Goal: Task Accomplishment & Management: Complete application form

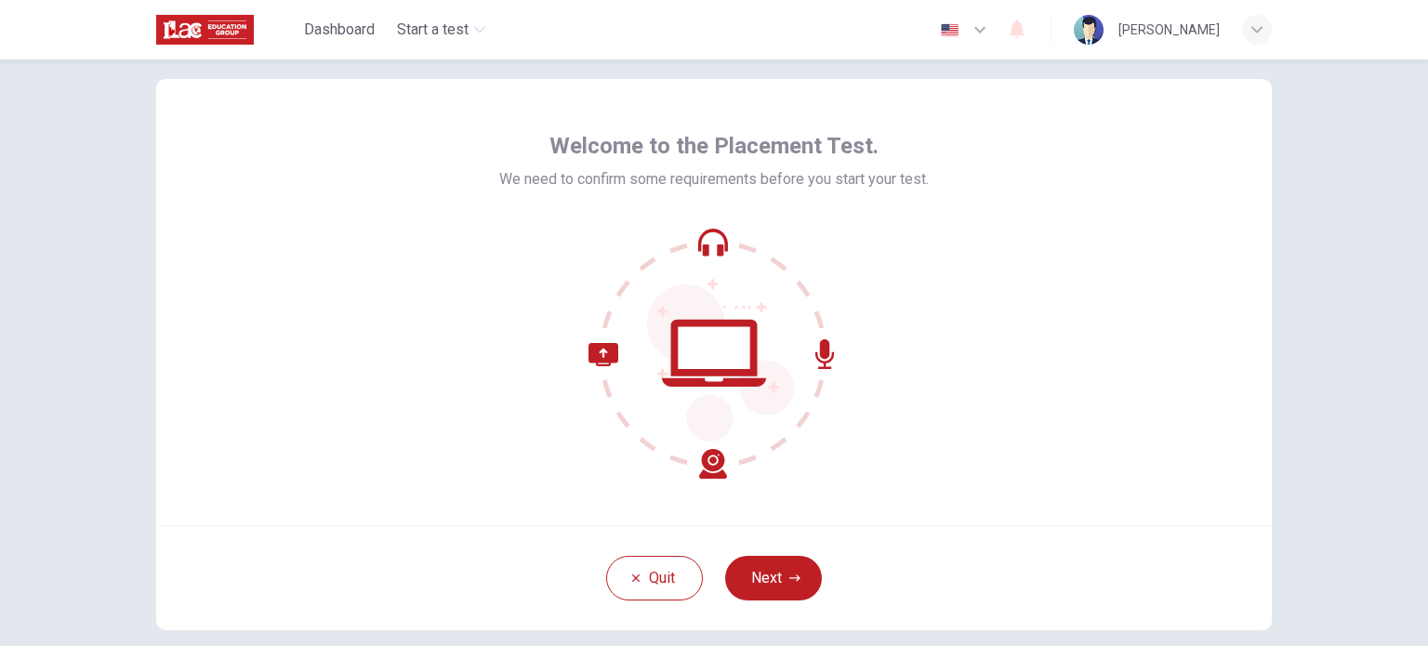
scroll to position [127, 0]
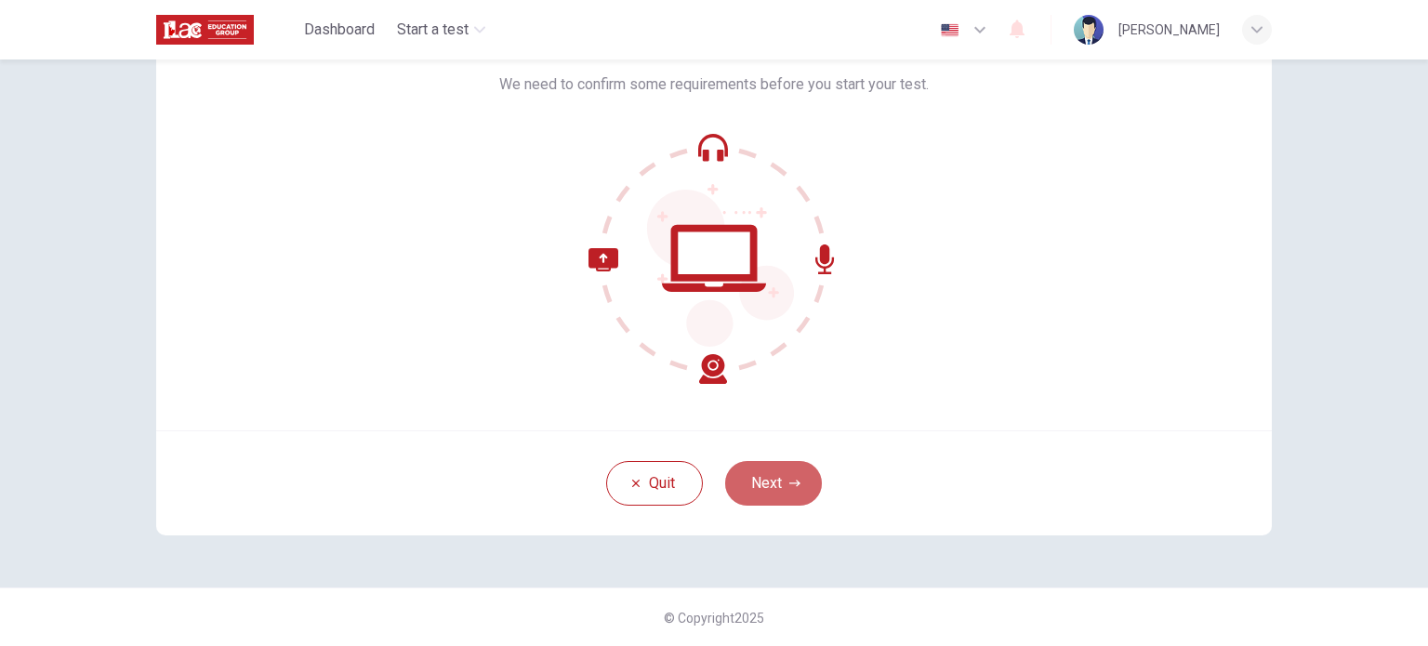
drag, startPoint x: 755, startPoint y: 475, endPoint x: 779, endPoint y: 462, distance: 27.5
click at [755, 475] on button "Next" at bounding box center [773, 483] width 97 height 45
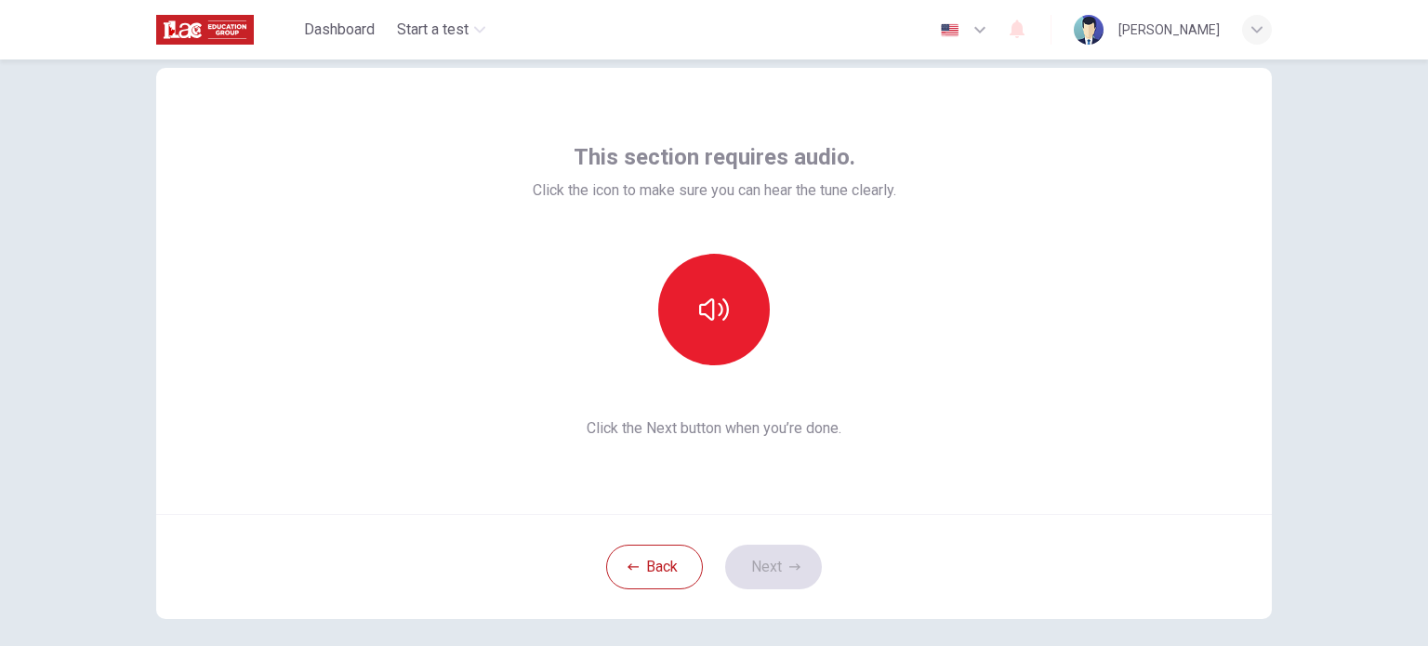
scroll to position [34, 0]
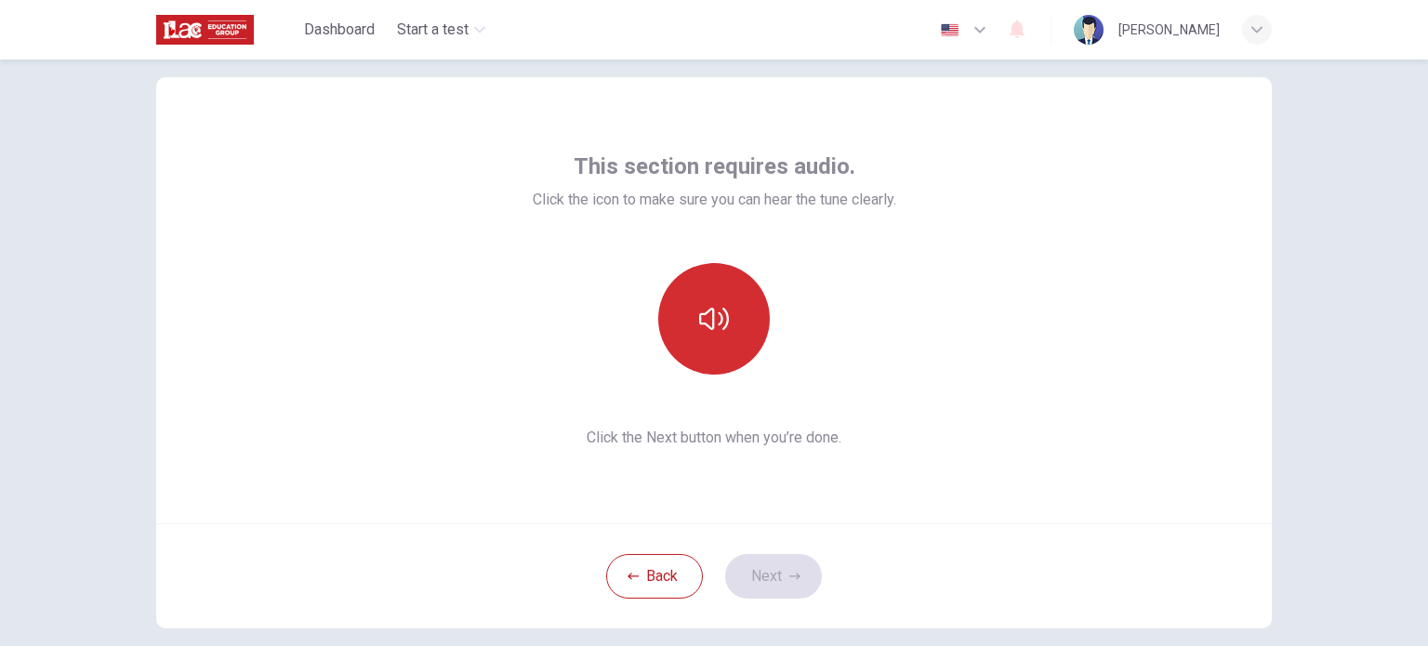
click at [719, 320] on icon "button" at bounding box center [714, 319] width 30 height 30
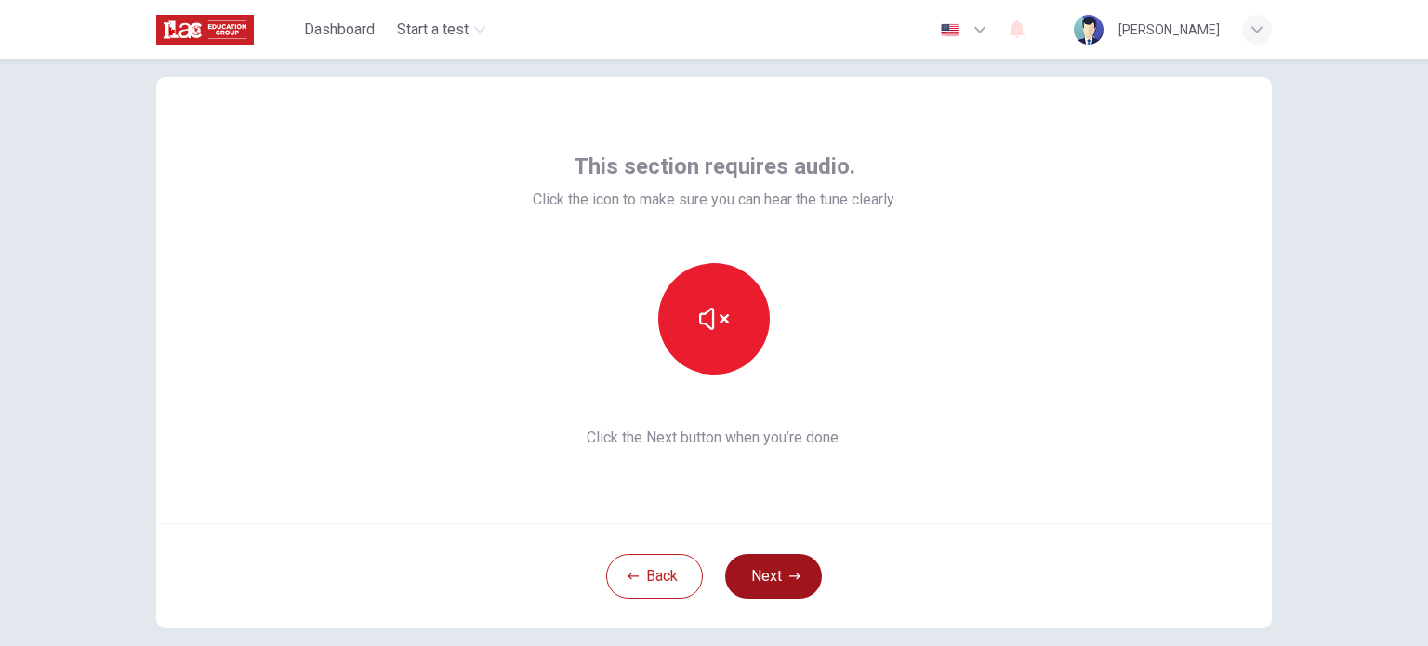
click at [770, 571] on button "Next" at bounding box center [773, 576] width 97 height 45
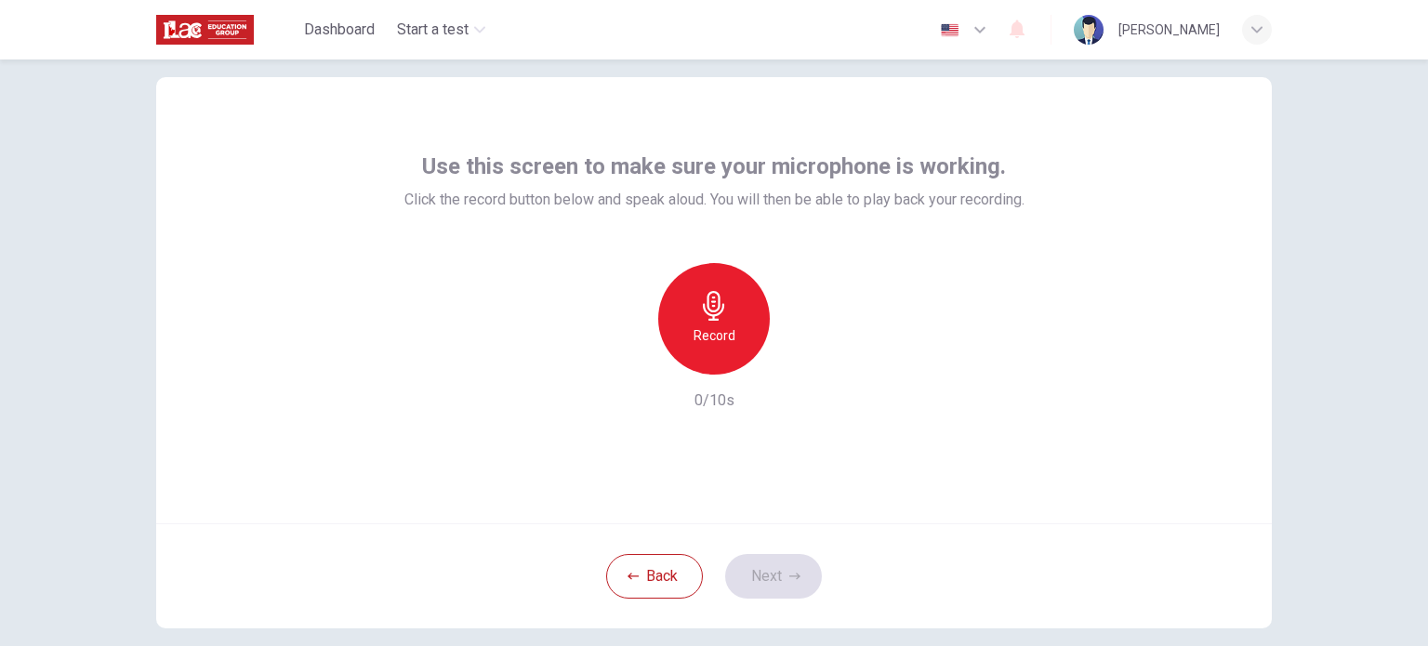
click at [731, 293] on div "Record" at bounding box center [714, 319] width 112 height 112
click at [769, 566] on button "Next" at bounding box center [773, 576] width 97 height 45
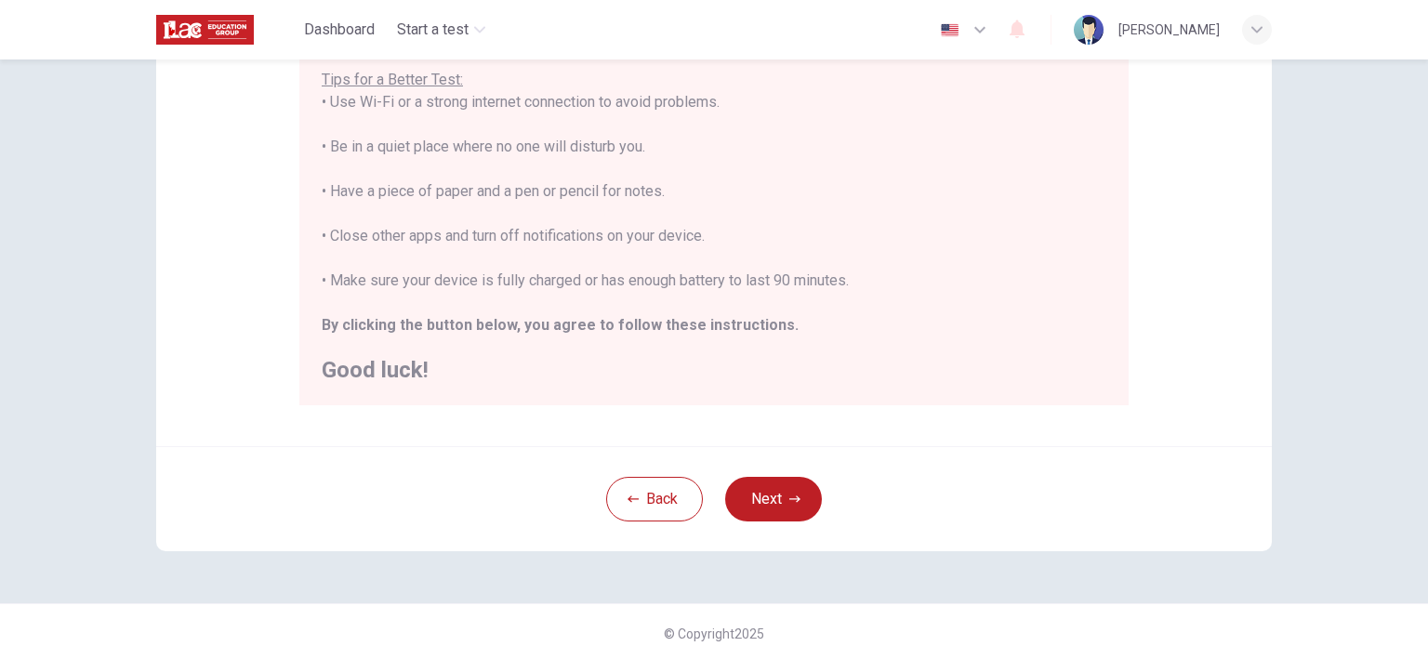
scroll to position [387, 0]
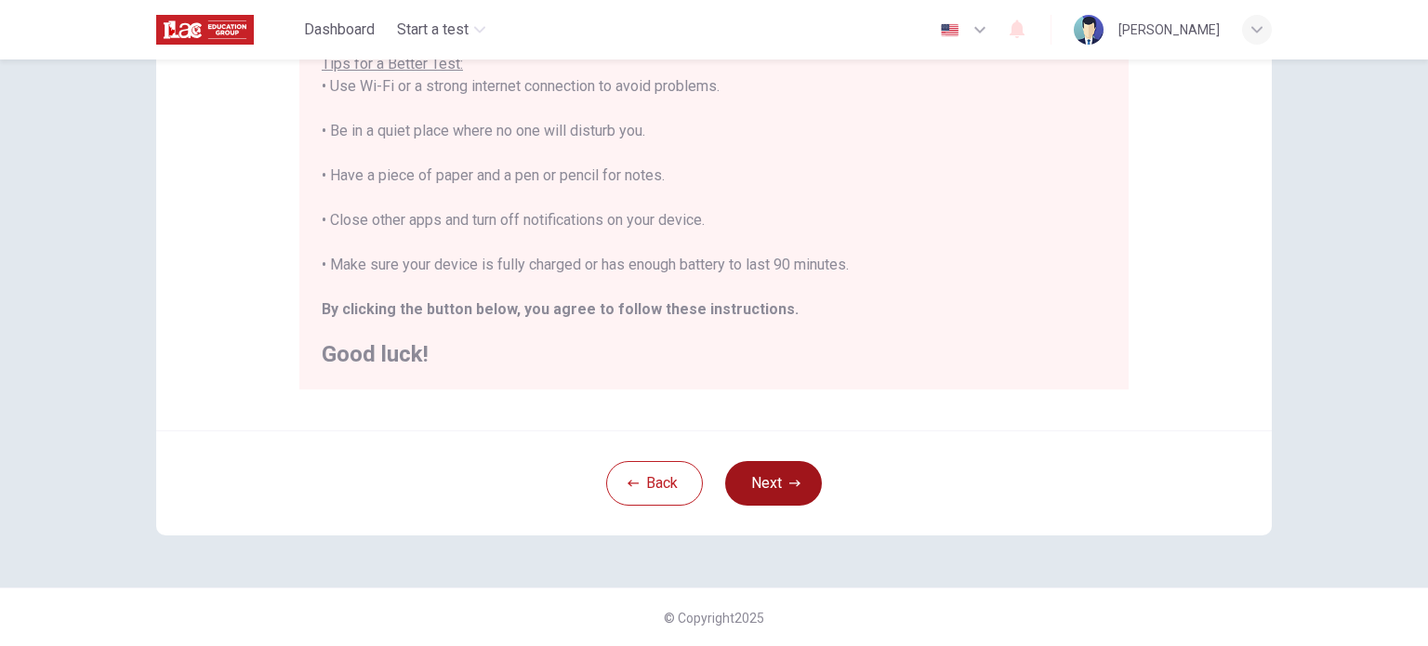
click at [766, 486] on button "Next" at bounding box center [773, 483] width 97 height 45
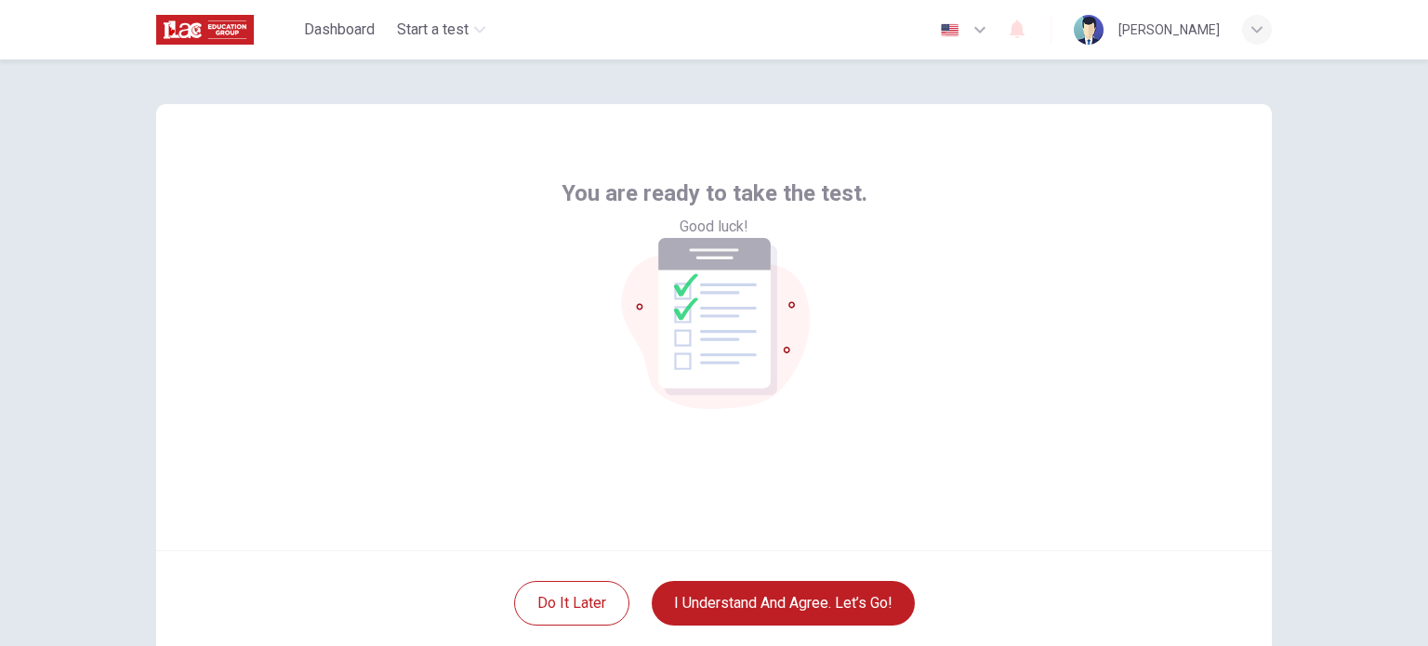
scroll to position [0, 0]
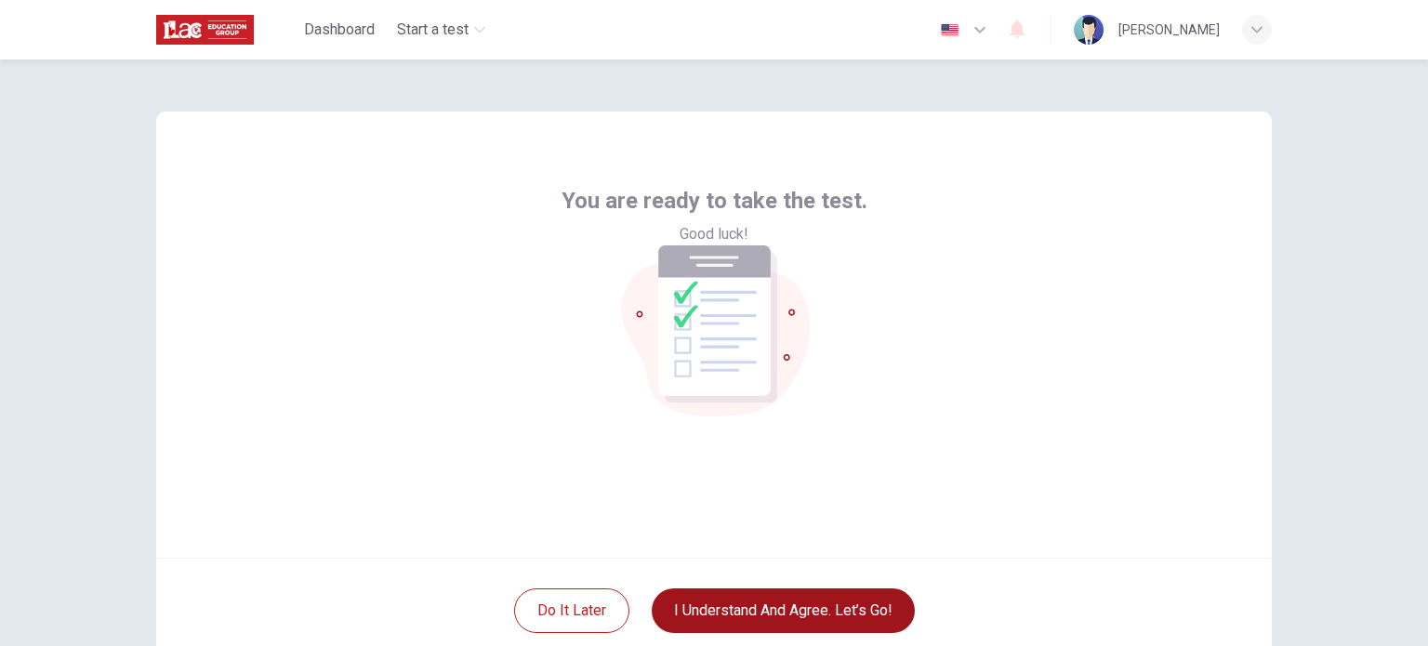
click at [834, 608] on button "I understand and agree. Let’s go!" at bounding box center [783, 611] width 263 height 45
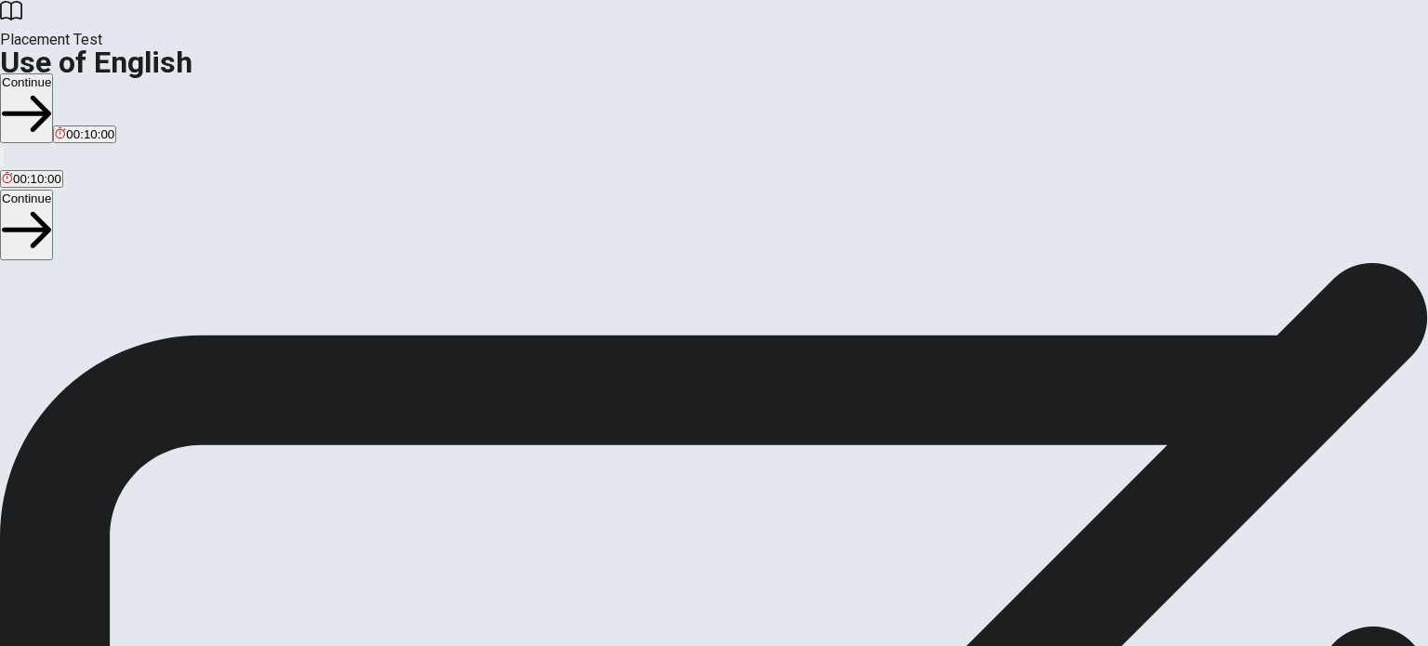
click at [885, 262] on div "Use of English Section Directions You will answer 30 questions in total: • 15 g…" at bounding box center [714, 440] width 1428 height 357
click at [53, 73] on button "Continue" at bounding box center [26, 108] width 53 height 70
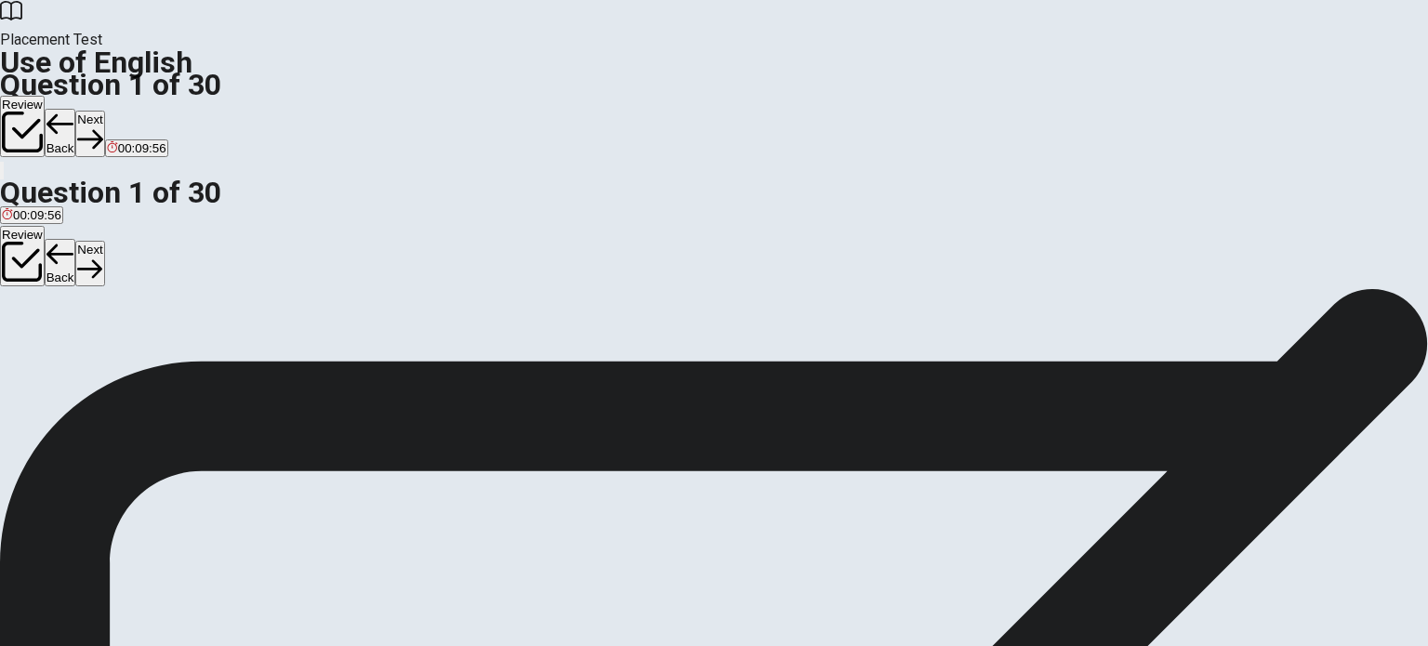
click at [20, 335] on div "A" at bounding box center [11, 342] width 19 height 14
click at [104, 111] on button "Next" at bounding box center [89, 134] width 29 height 46
click at [41, 349] on div "B" at bounding box center [32, 342] width 18 height 14
click at [104, 111] on button "Next" at bounding box center [89, 134] width 29 height 46
click at [179, 363] on span "are coming" at bounding box center [147, 356] width 61 height 14
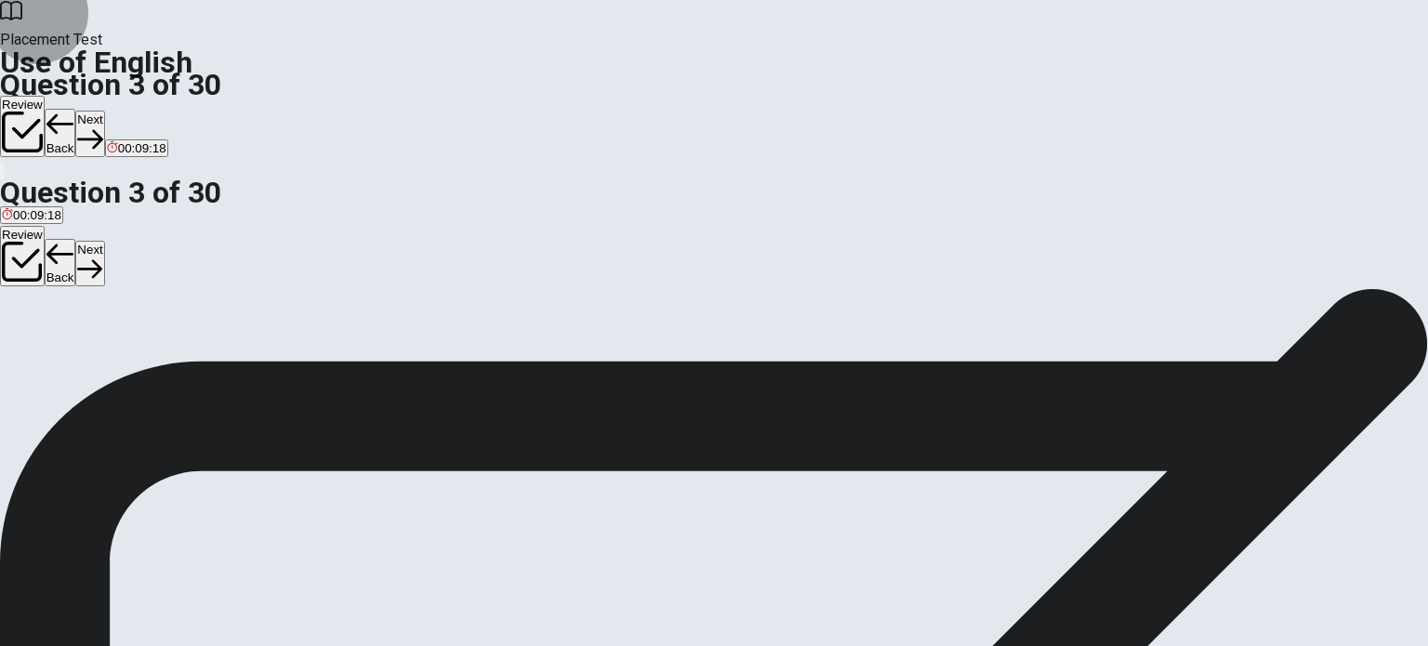
click at [104, 111] on button "Next" at bounding box center [89, 134] width 29 height 46
click at [215, 363] on span "has been" at bounding box center [189, 356] width 51 height 14
click at [104, 111] on button "Next" at bounding box center [89, 134] width 29 height 46
click at [97, 363] on span "watch" at bounding box center [80, 356] width 33 height 14
click at [104, 111] on button "Next" at bounding box center [89, 134] width 29 height 46
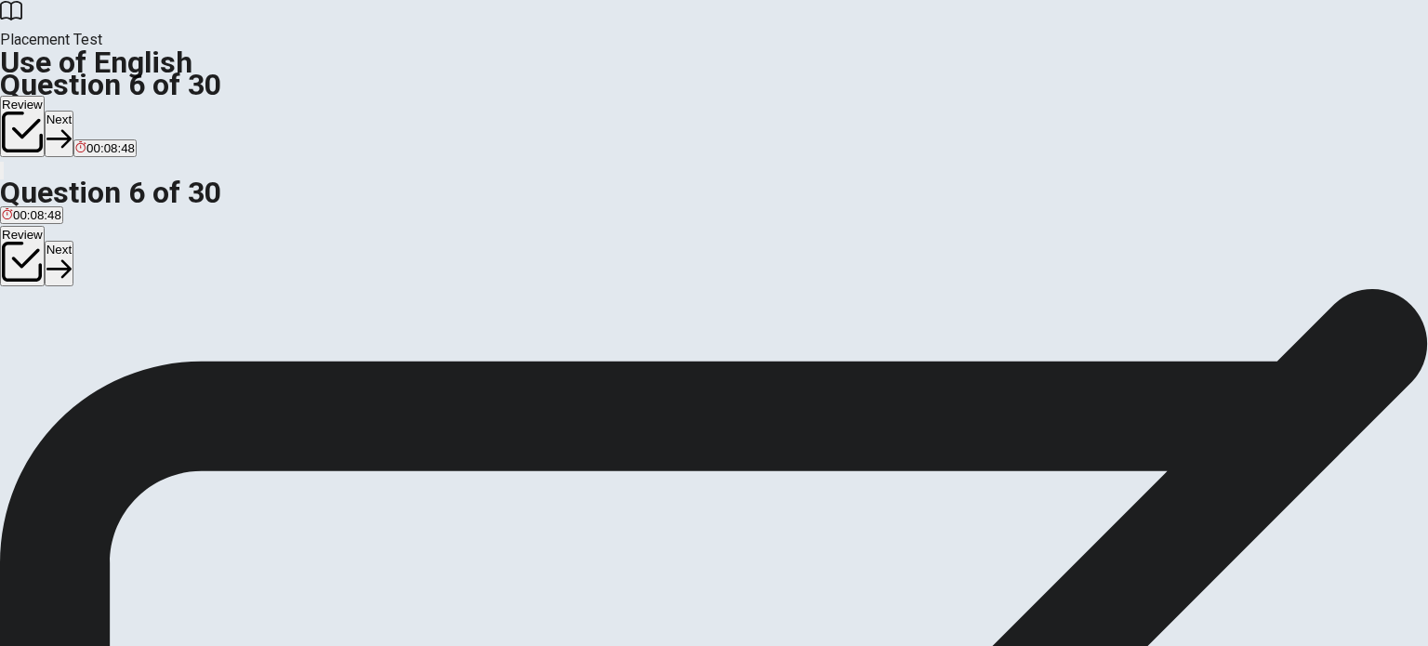
click at [31, 333] on button "A quiet" at bounding box center [15, 349] width 31 height 32
click at [73, 111] on button "Next" at bounding box center [59, 134] width 29 height 46
click at [24, 349] on span "cold" at bounding box center [13, 356] width 22 height 14
click at [104, 111] on button "Next" at bounding box center [89, 134] width 29 height 46
click at [83, 363] on span "key" at bounding box center [73, 356] width 20 height 14
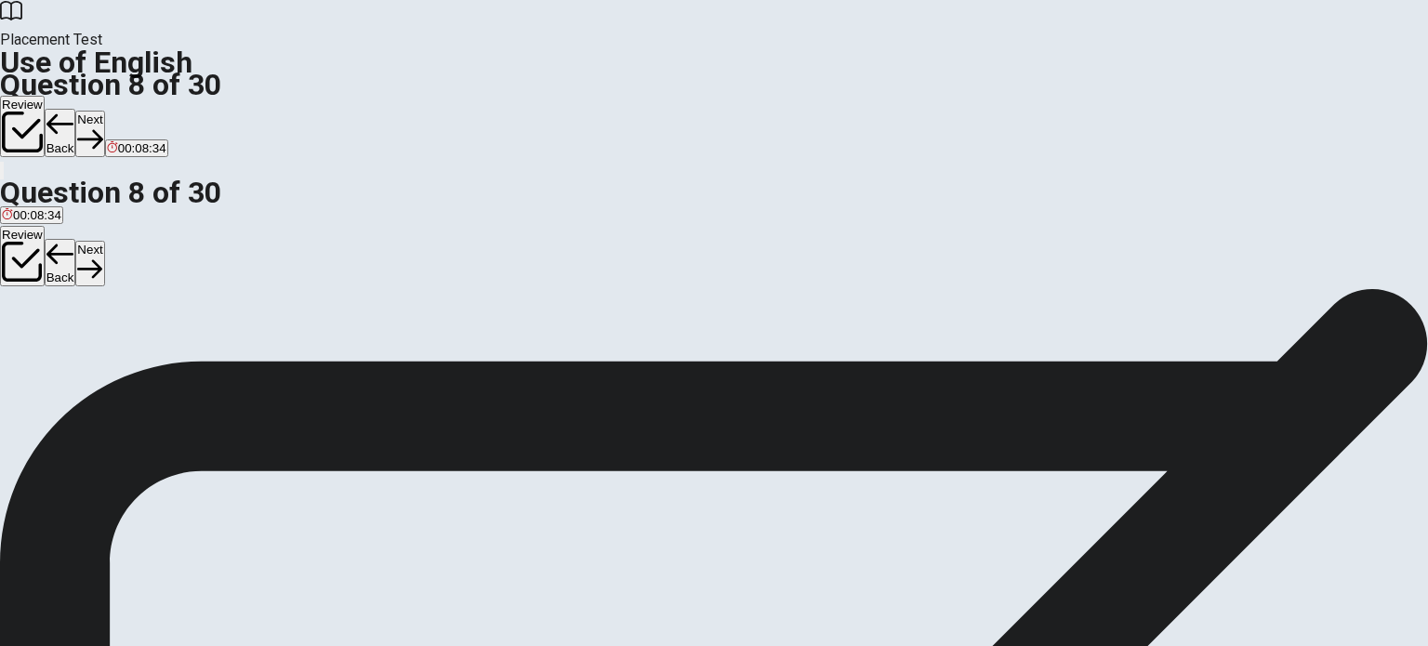
click at [104, 111] on button "Next" at bounding box center [89, 134] width 29 height 46
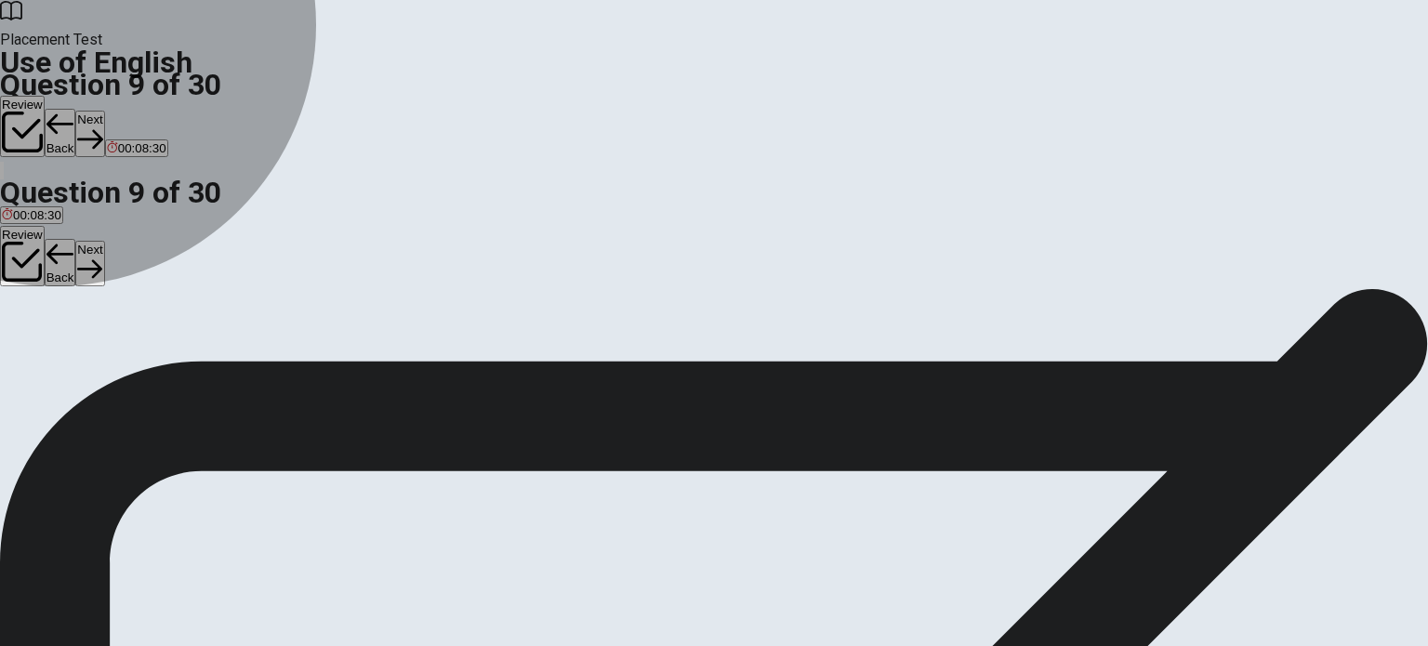
click at [114, 363] on span "lamp" at bounding box center [100, 356] width 27 height 14
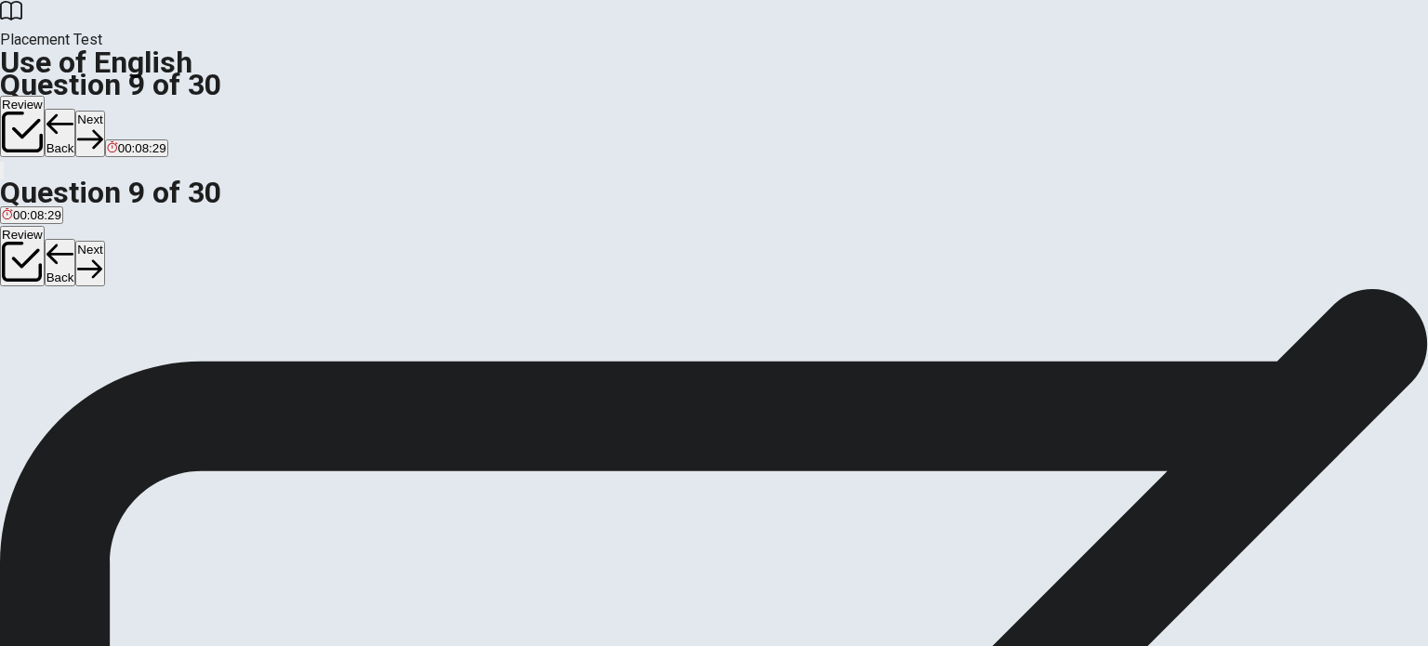
click at [104, 111] on button "Next" at bounding box center [89, 134] width 29 height 46
click at [155, 363] on span "will see" at bounding box center [134, 356] width 41 height 14
click at [104, 111] on button "Next" at bounding box center [89, 134] width 29 height 46
click at [44, 349] on div "C" at bounding box center [37, 342] width 14 height 14
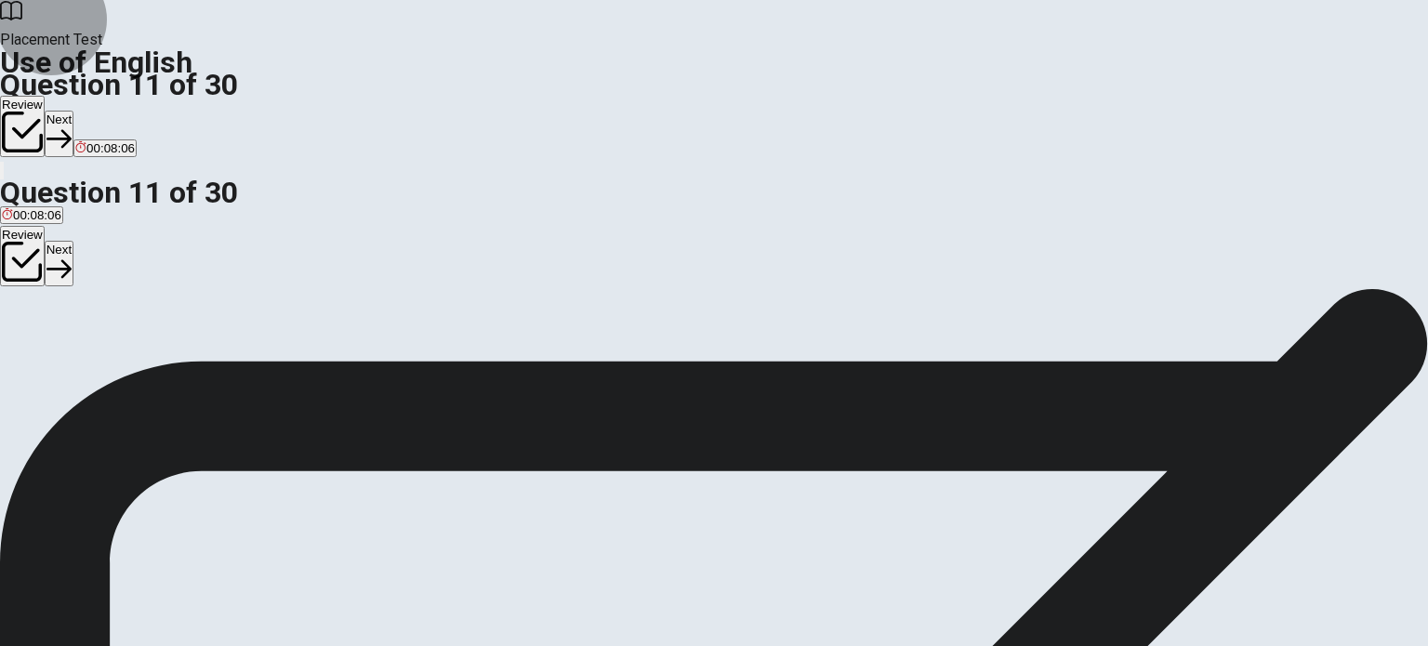
click at [73, 111] on button "Next" at bounding box center [59, 134] width 29 height 46
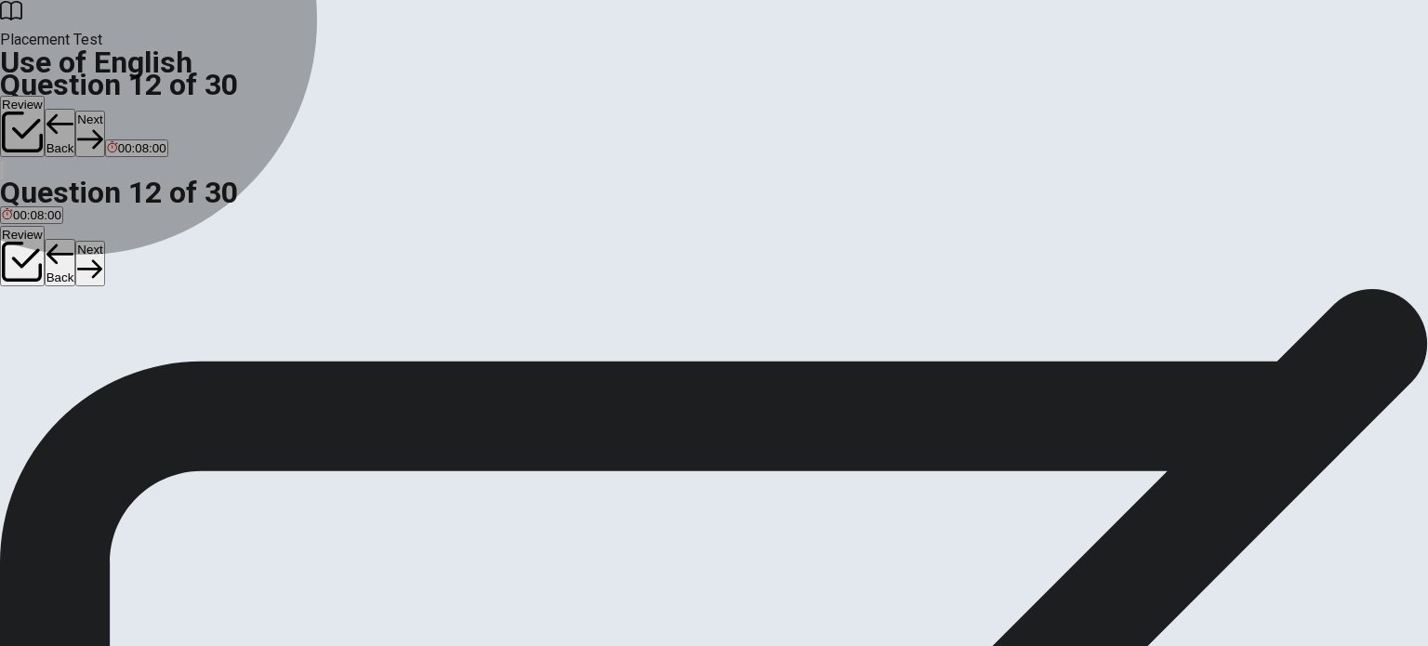
click at [48, 349] on span "received" at bounding box center [25, 356] width 46 height 14
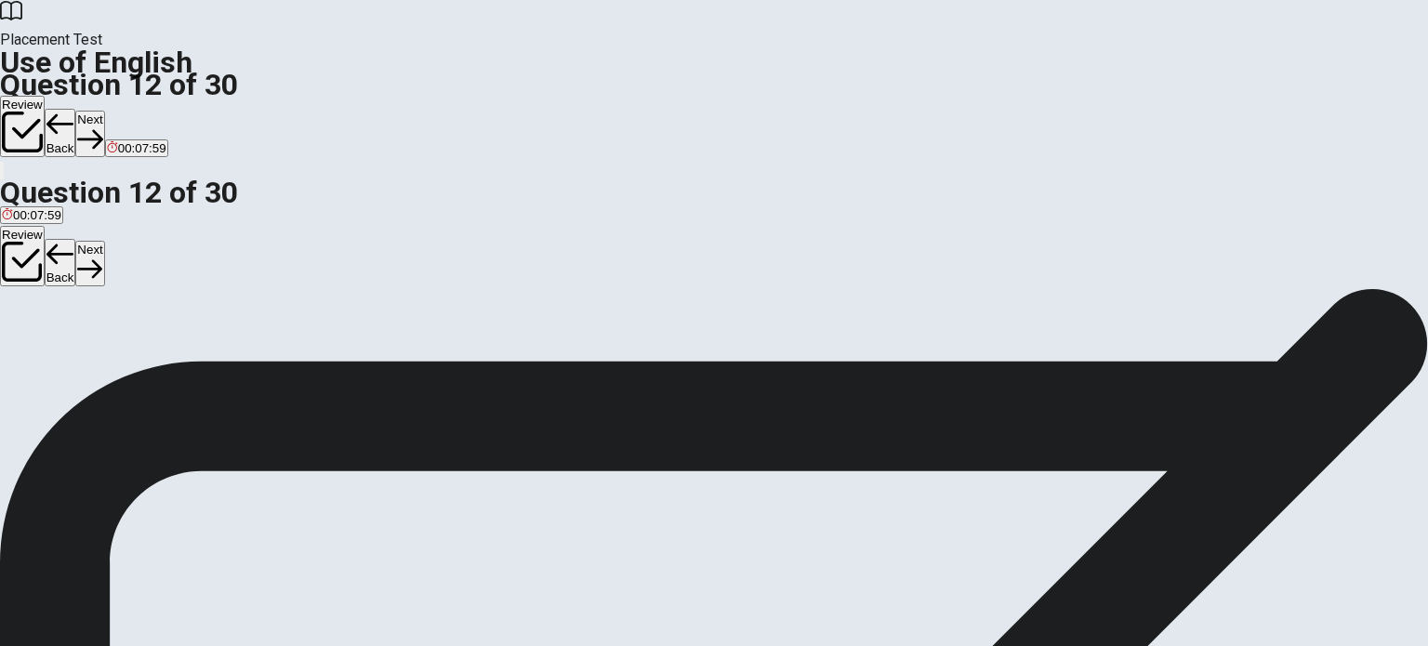
click at [104, 111] on button "Next" at bounding box center [89, 134] width 29 height 46
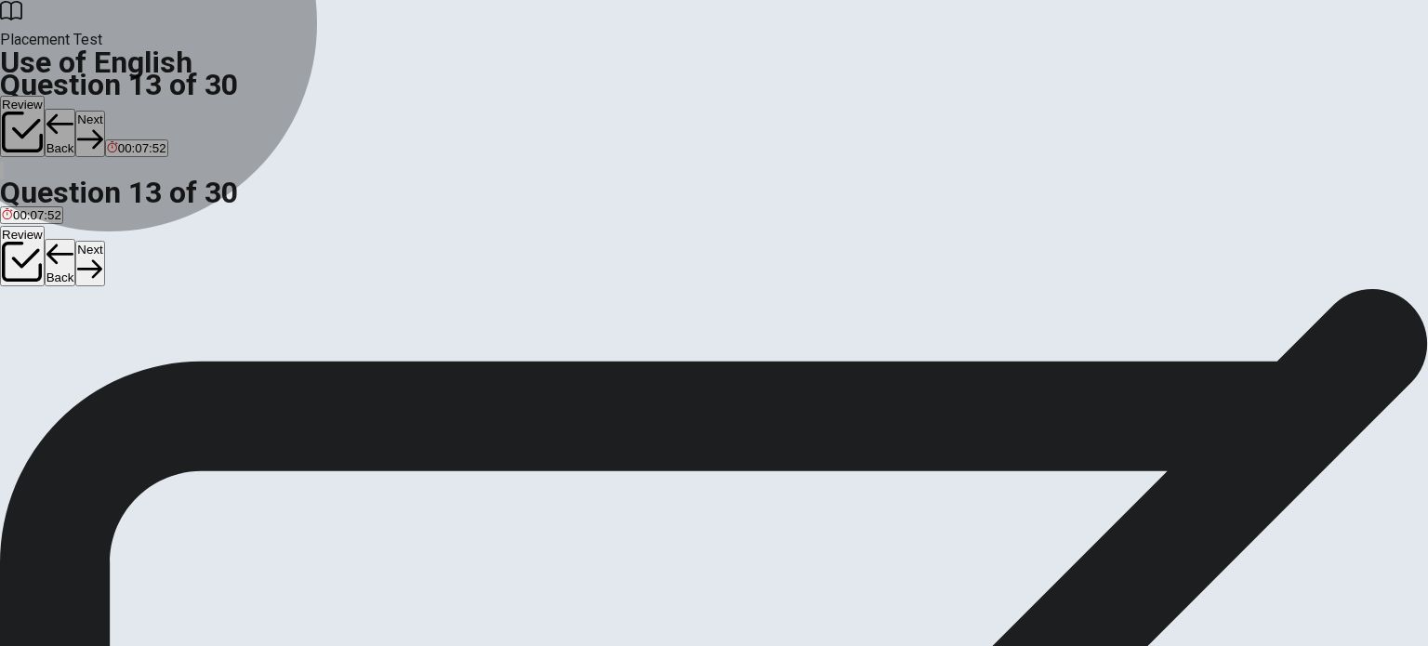
click at [171, 363] on span "were having" at bounding box center [137, 356] width 67 height 14
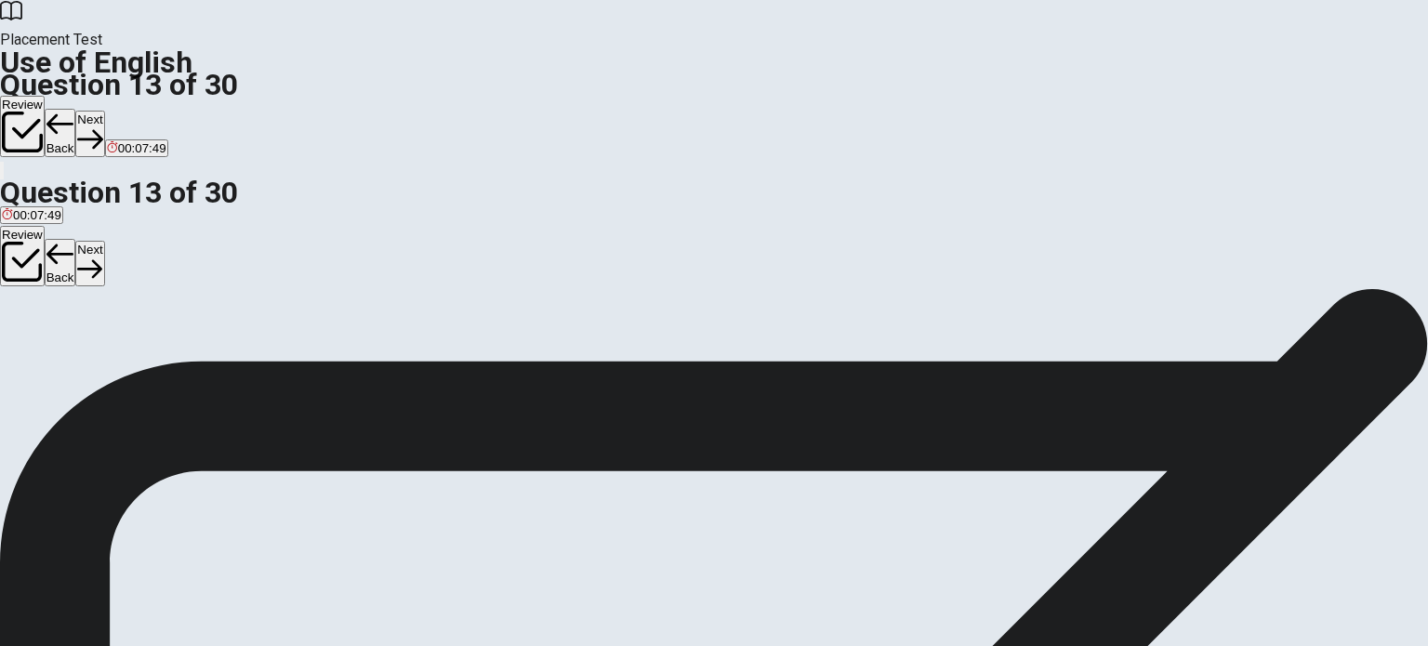
click at [104, 111] on button "Next" at bounding box center [89, 134] width 29 height 46
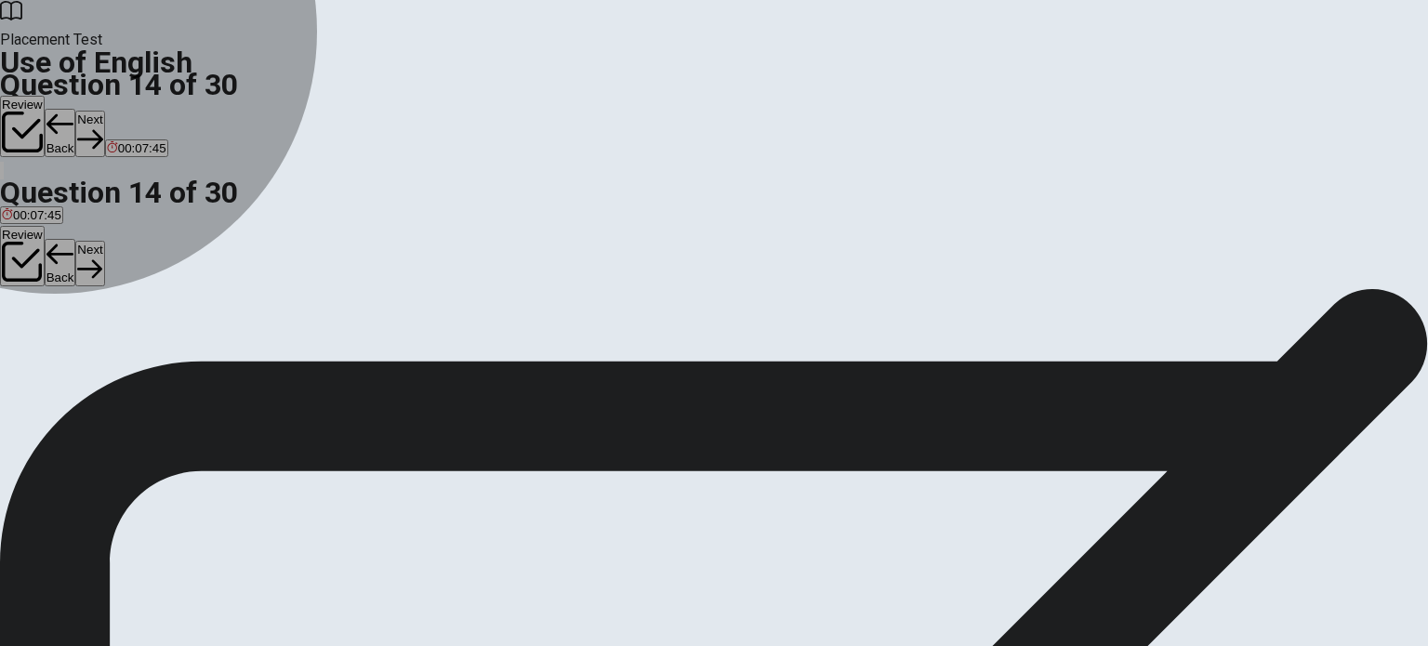
click at [108, 363] on span "hope" at bounding box center [94, 356] width 28 height 14
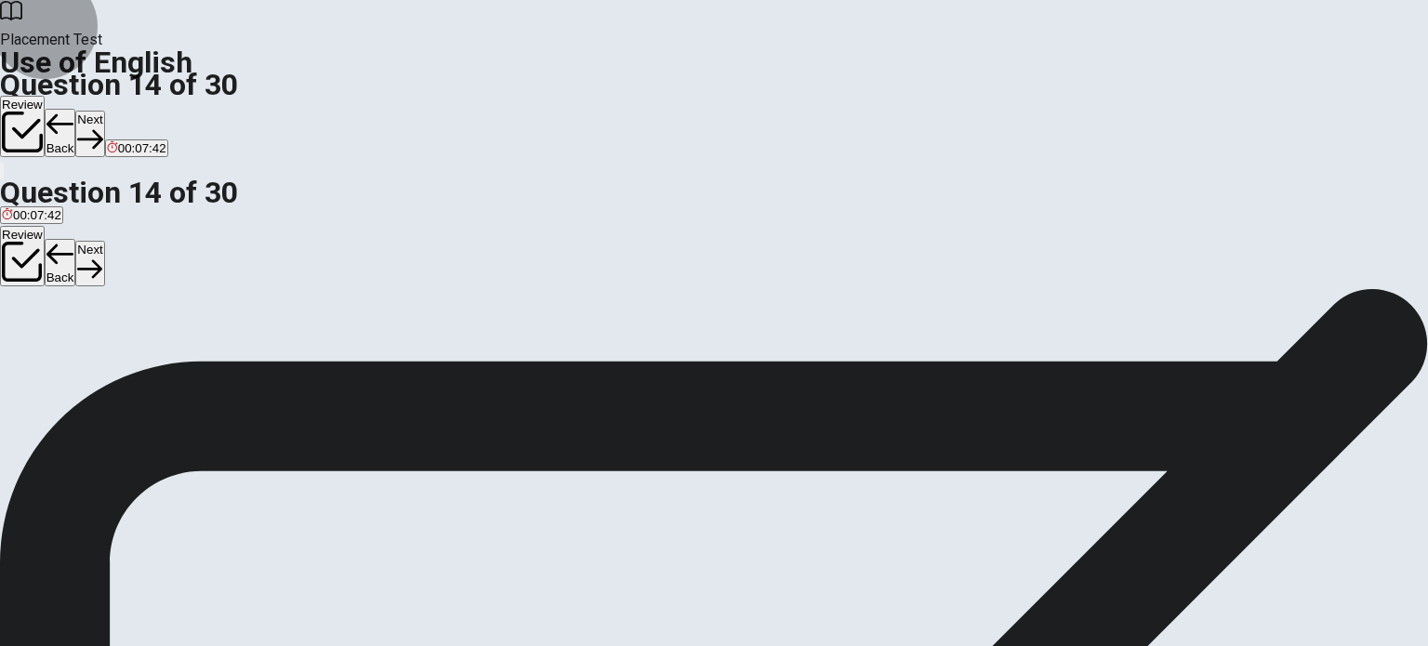
click at [104, 111] on button "Next" at bounding box center [89, 134] width 29 height 46
click at [22, 349] on span "buy" at bounding box center [12, 356] width 20 height 14
click at [104, 111] on button "Next" at bounding box center [89, 134] width 29 height 46
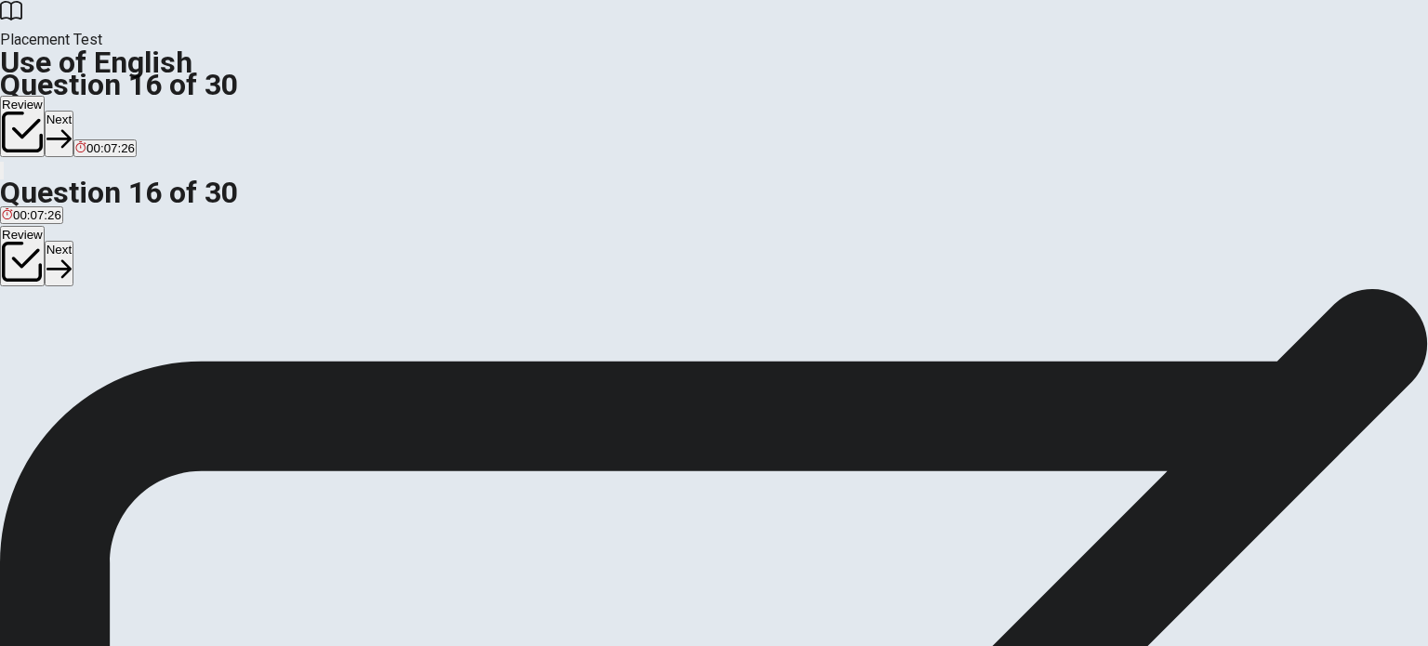
click at [141, 363] on span "feeling" at bounding box center [123, 356] width 36 height 14
click at [73, 111] on button "Next" at bounding box center [59, 134] width 29 height 46
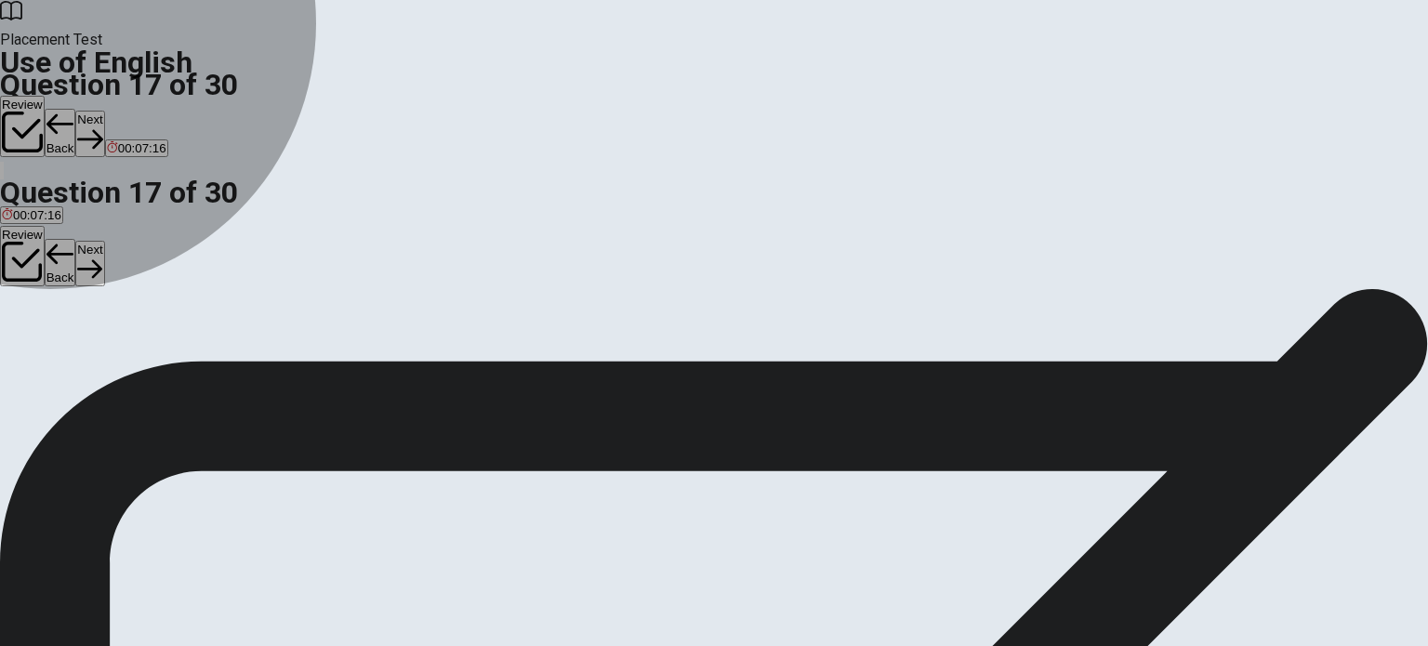
click at [72, 363] on span "help" at bounding box center [59, 356] width 23 height 14
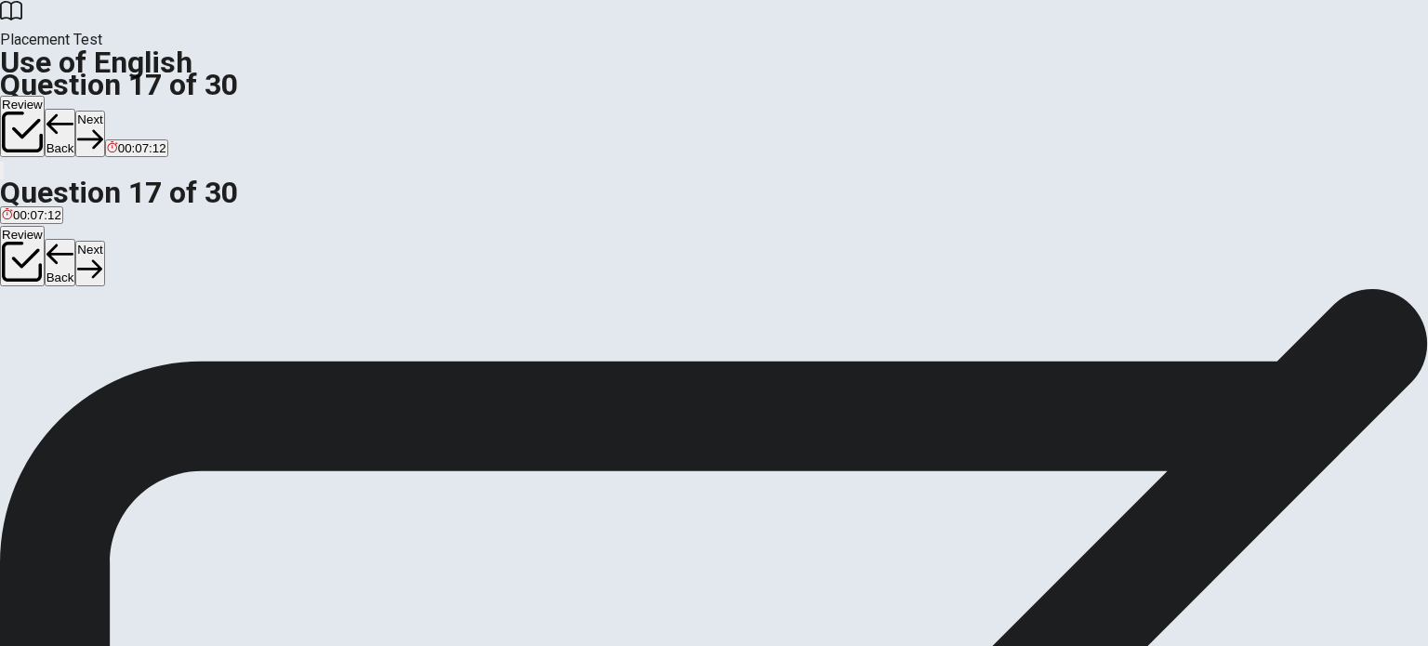
click at [104, 111] on button "Next" at bounding box center [89, 134] width 29 height 46
click at [70, 349] on span "hardworking" at bounding box center [36, 356] width 68 height 14
click at [104, 111] on button "Next" at bounding box center [89, 134] width 29 height 46
click at [143, 363] on span "sense" at bounding box center [126, 356] width 33 height 14
click at [104, 111] on button "Next" at bounding box center [89, 134] width 29 height 46
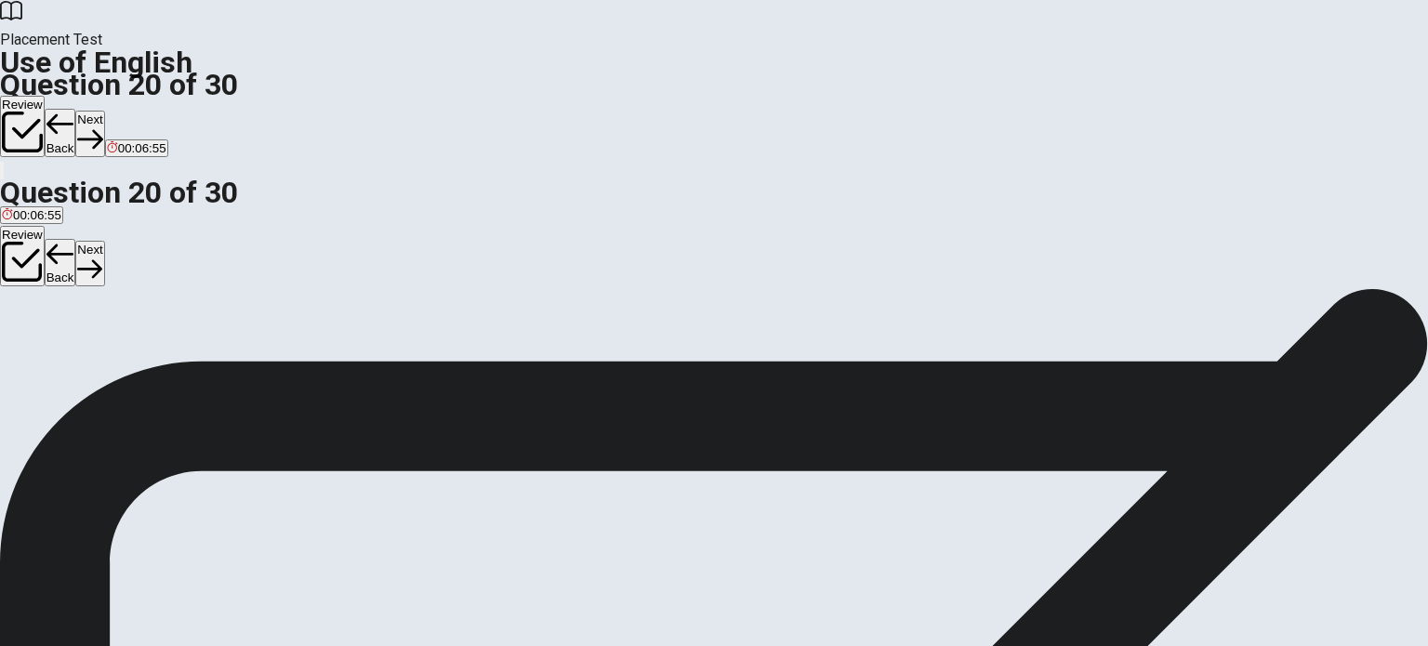
click at [101, 363] on span "Do" at bounding box center [94, 356] width 16 height 14
click at [104, 111] on button "Next" at bounding box center [89, 134] width 29 height 46
click at [126, 363] on span "will complete" at bounding box center [91, 356] width 71 height 14
click at [73, 111] on button "Next" at bounding box center [59, 134] width 29 height 46
click at [96, 363] on span "planned" at bounding box center [74, 356] width 44 height 14
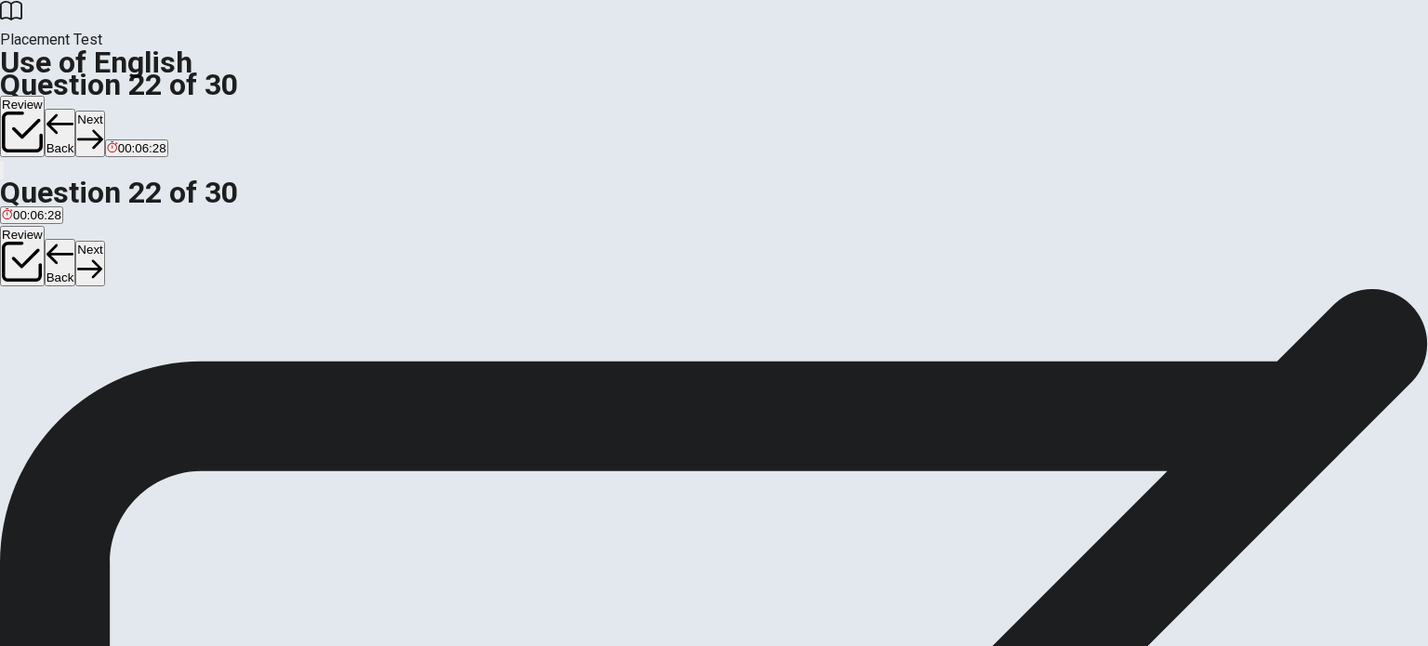
click at [104, 111] on button "Next" at bounding box center [89, 134] width 29 height 46
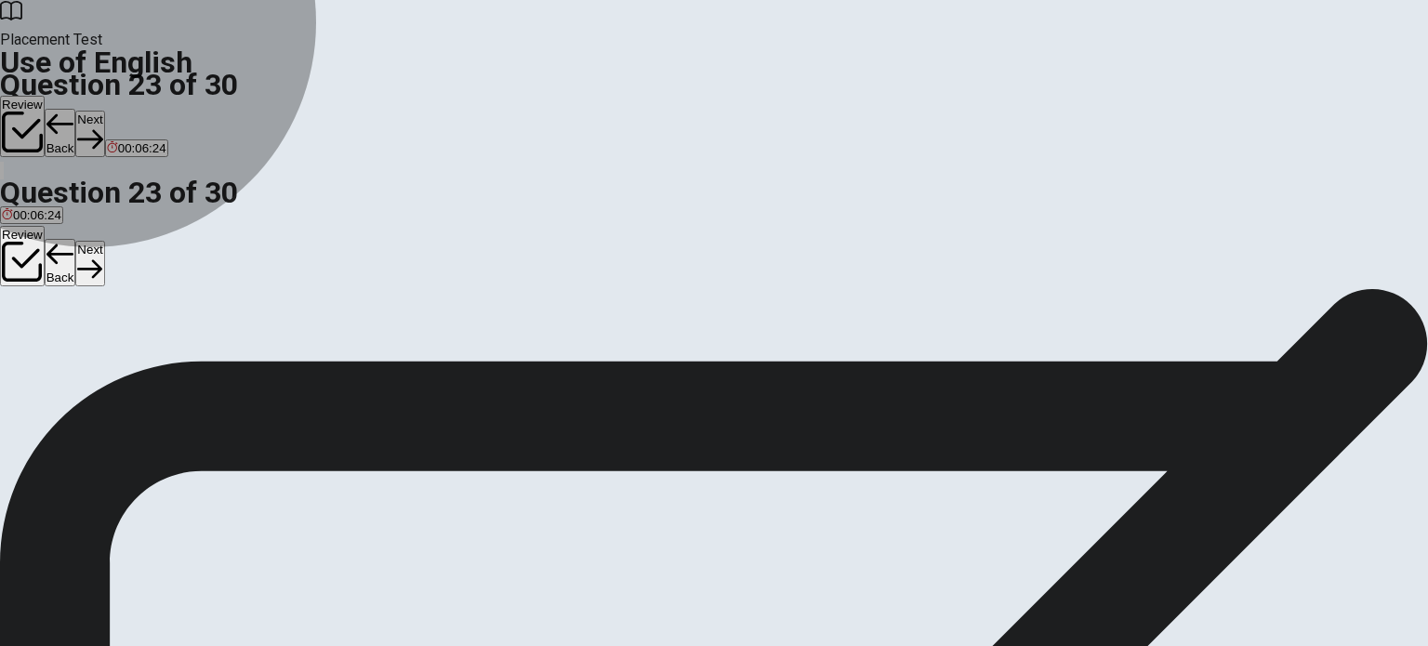
click at [221, 363] on span "has worked" at bounding box center [189, 356] width 63 height 14
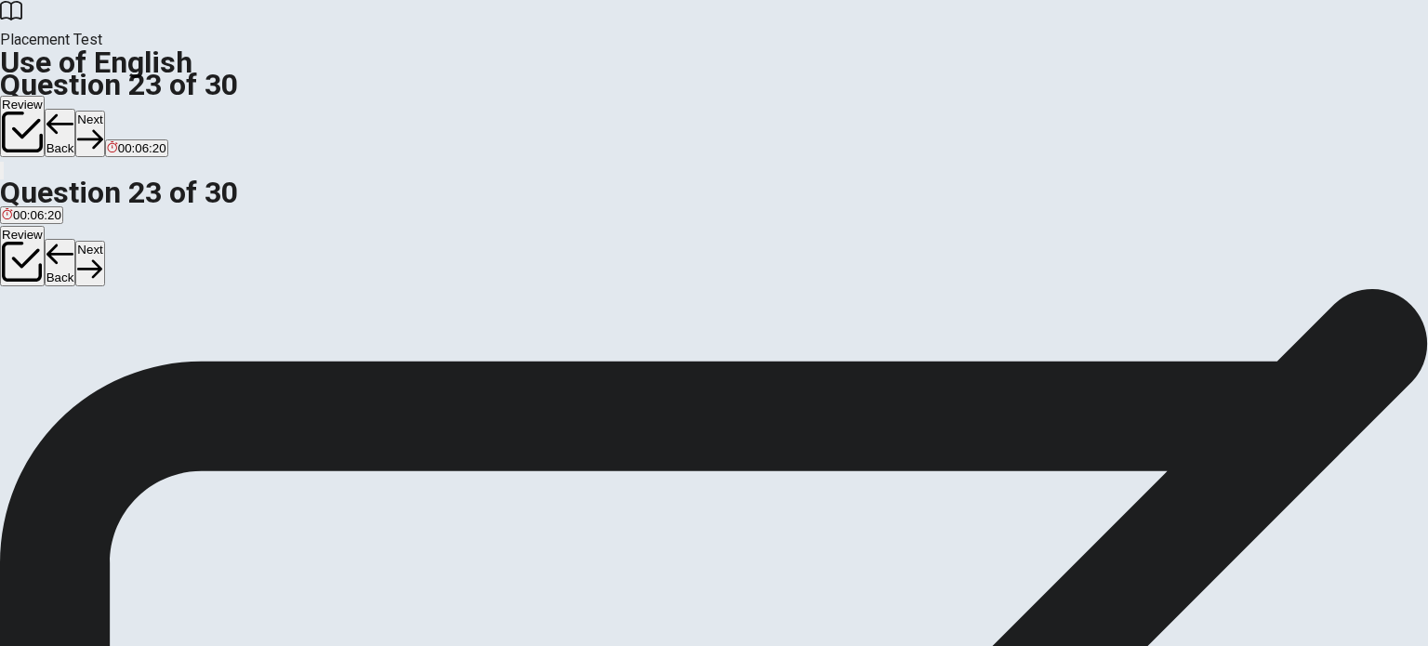
click at [104, 111] on button "Next" at bounding box center [89, 134] width 29 height 46
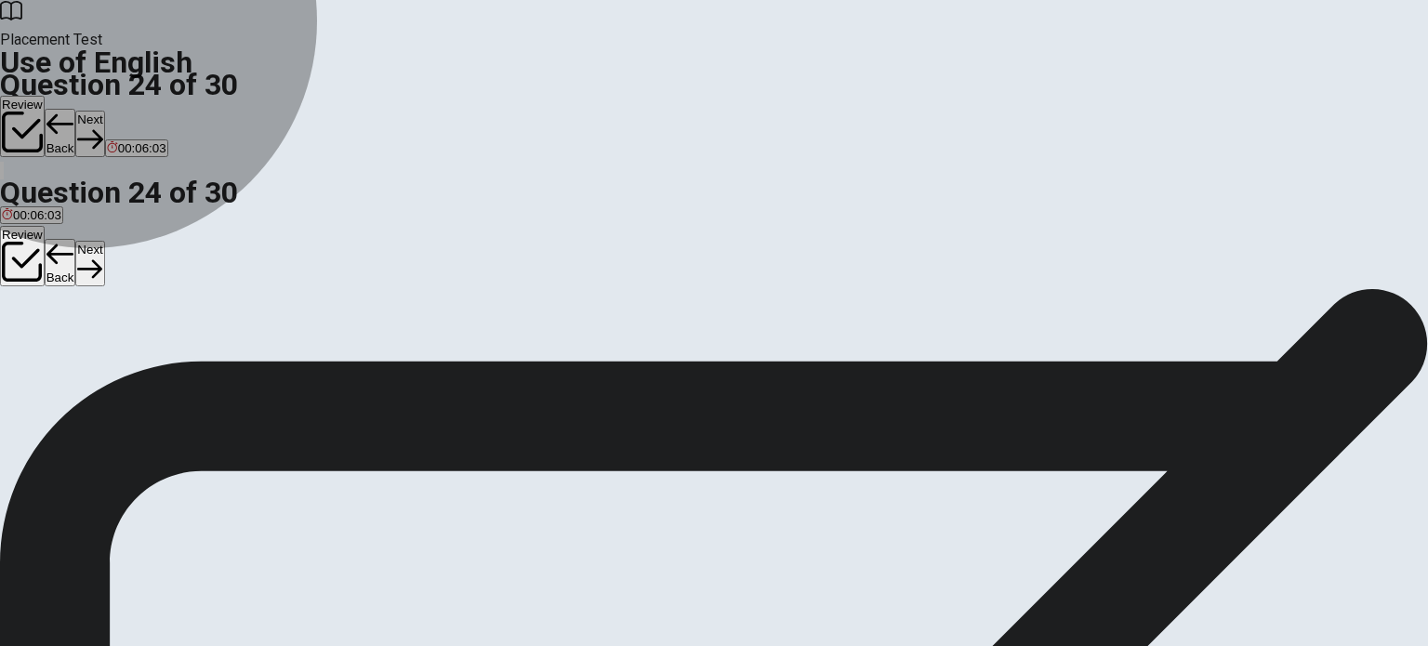
click at [138, 363] on span "was sent" at bounding box center [112, 356] width 49 height 14
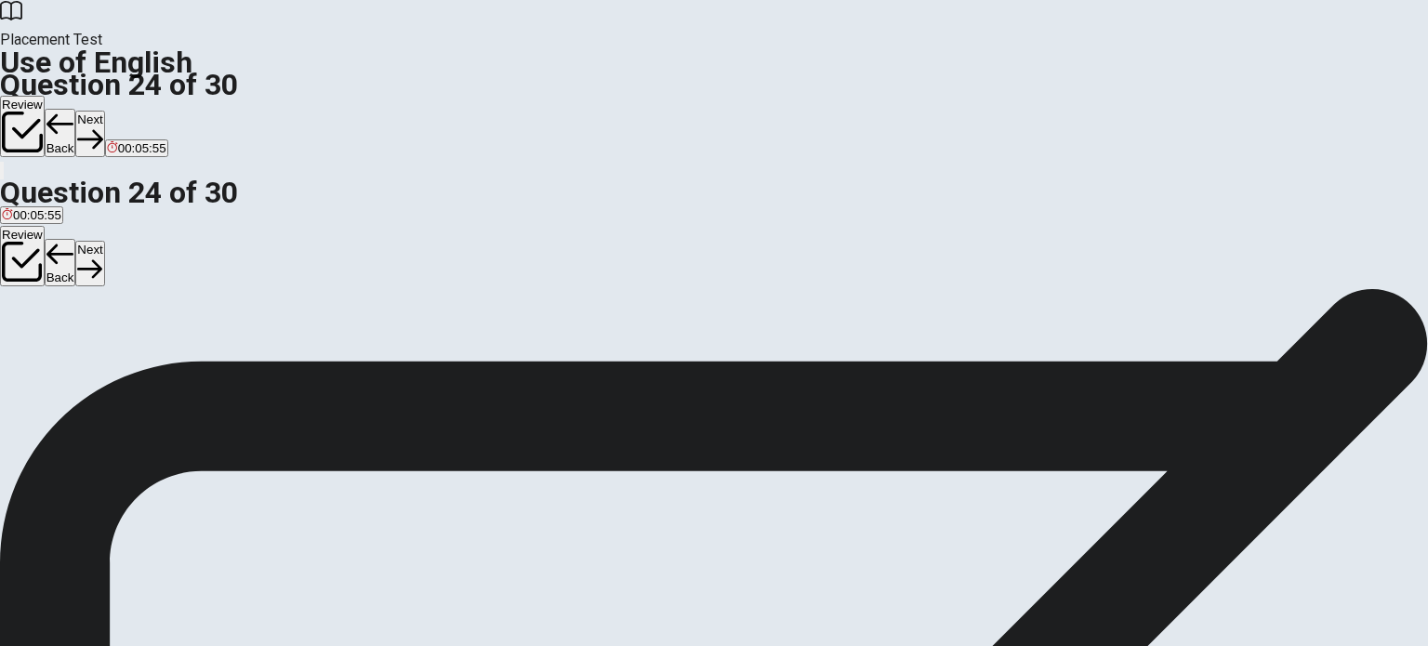
click at [85, 361] on span "is sending" at bounding box center [57, 356] width 56 height 14
click at [104, 111] on button "Next" at bounding box center [89, 134] width 29 height 46
click at [212, 363] on span "normal or expected" at bounding box center [159, 356] width 106 height 14
click at [104, 111] on button "Next" at bounding box center [89, 134] width 29 height 46
click at [52, 349] on span "leave out" at bounding box center [27, 356] width 50 height 14
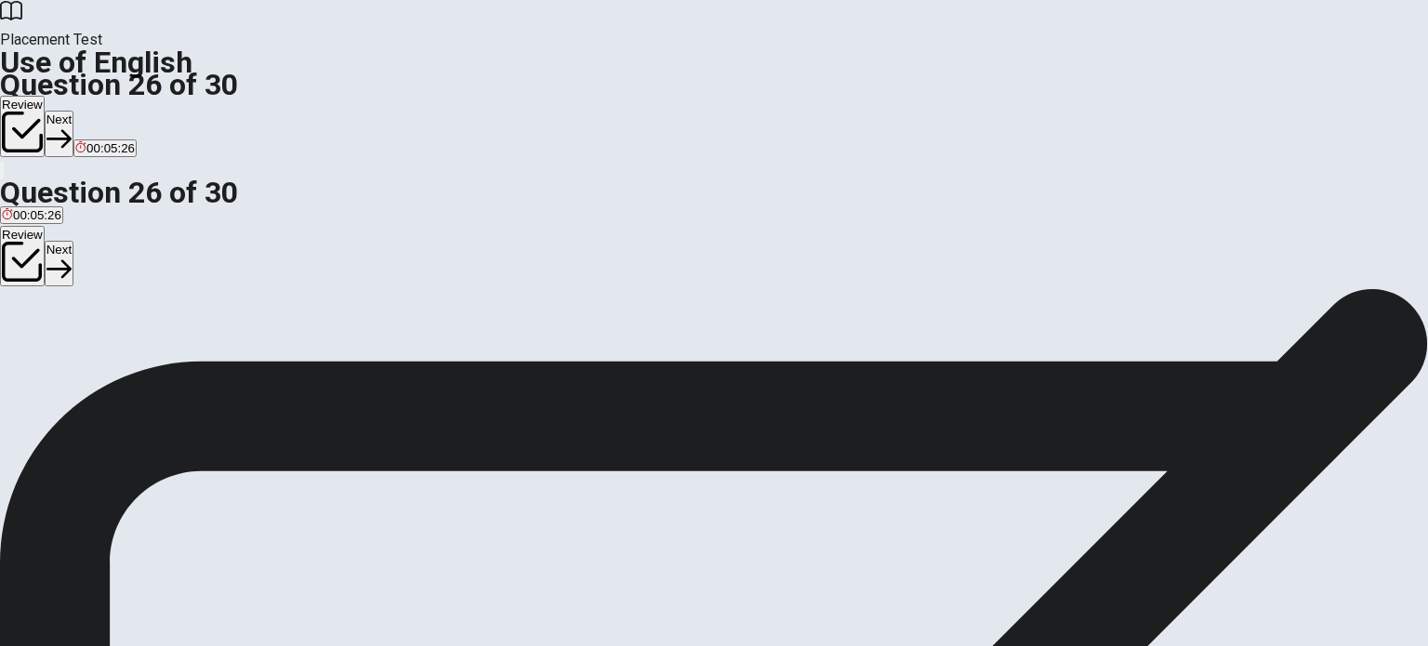
click at [73, 111] on button "Next" at bounding box center [59, 134] width 29 height 46
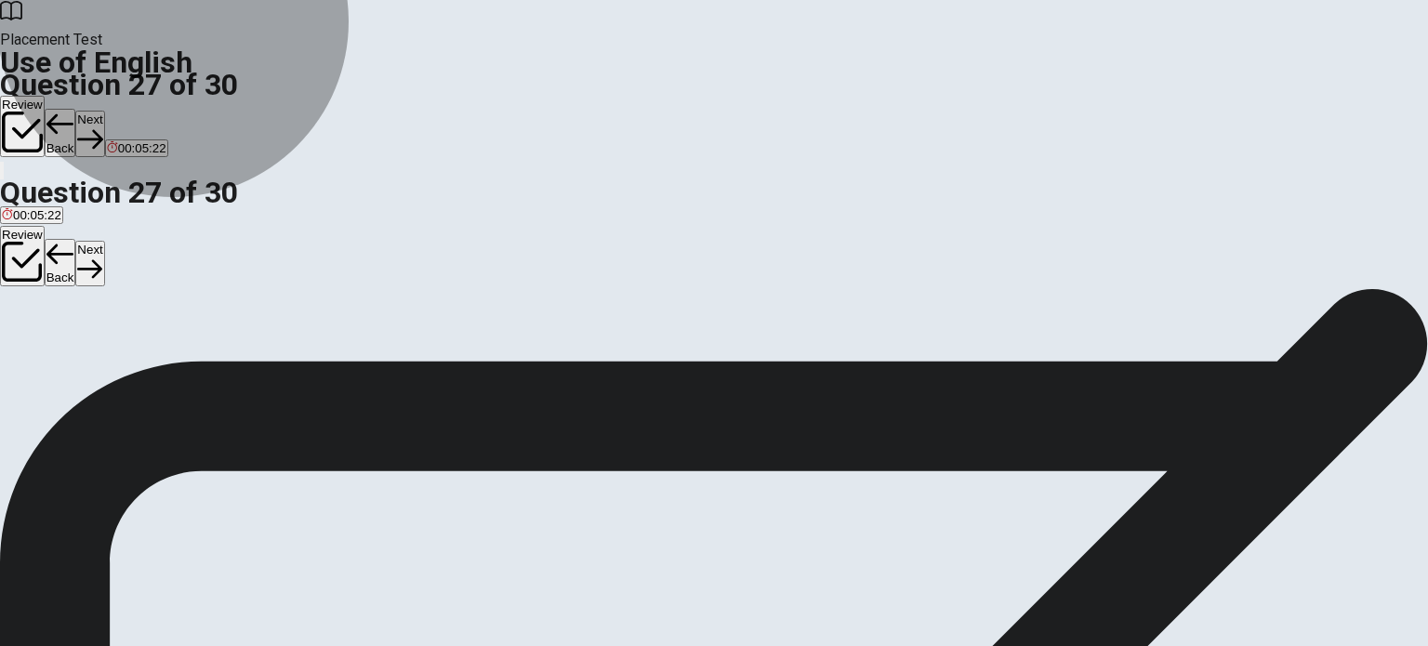
click at [279, 363] on span "make it easier to understand" at bounding box center [201, 356] width 156 height 14
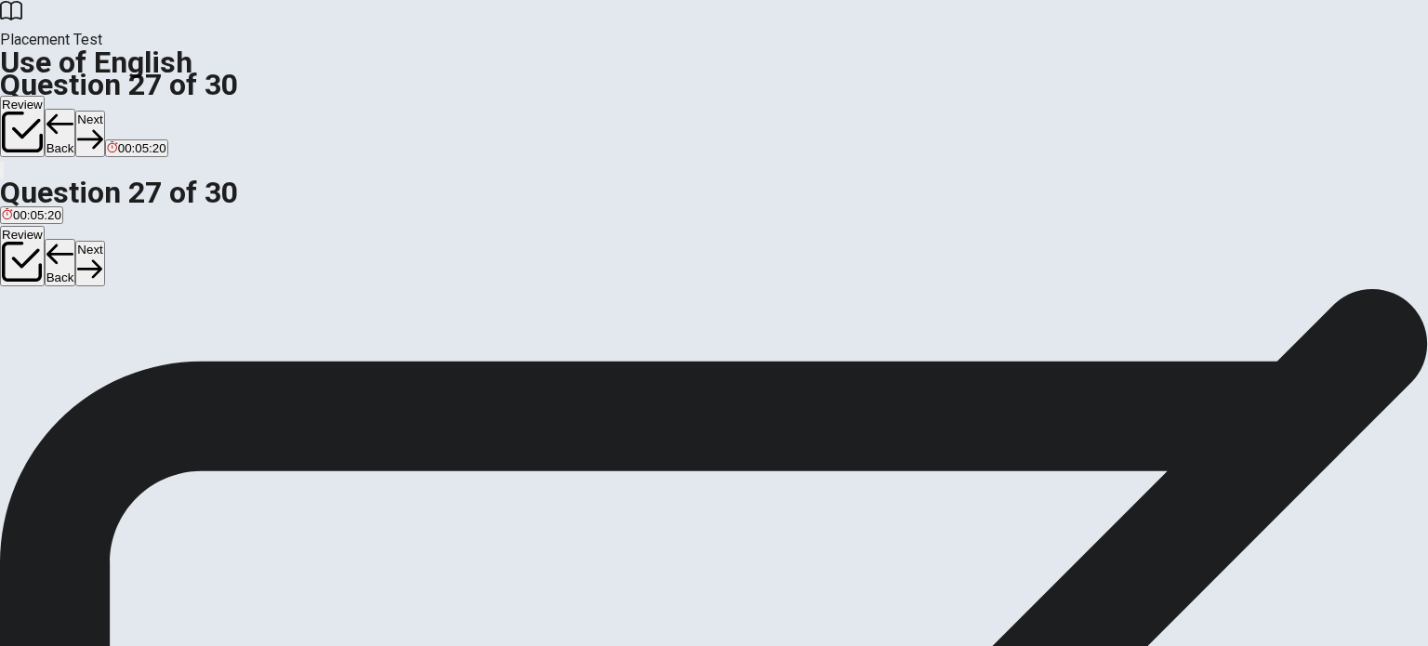
click at [104, 111] on button "Next" at bounding box center [89, 134] width 29 height 46
click at [149, 363] on span "collect together" at bounding box center [107, 356] width 84 height 14
click at [104, 111] on button "Next" at bounding box center [89, 134] width 29 height 46
click at [163, 363] on span "restricted" at bounding box center [137, 356] width 51 height 14
click at [104, 111] on button "Next" at bounding box center [89, 134] width 29 height 46
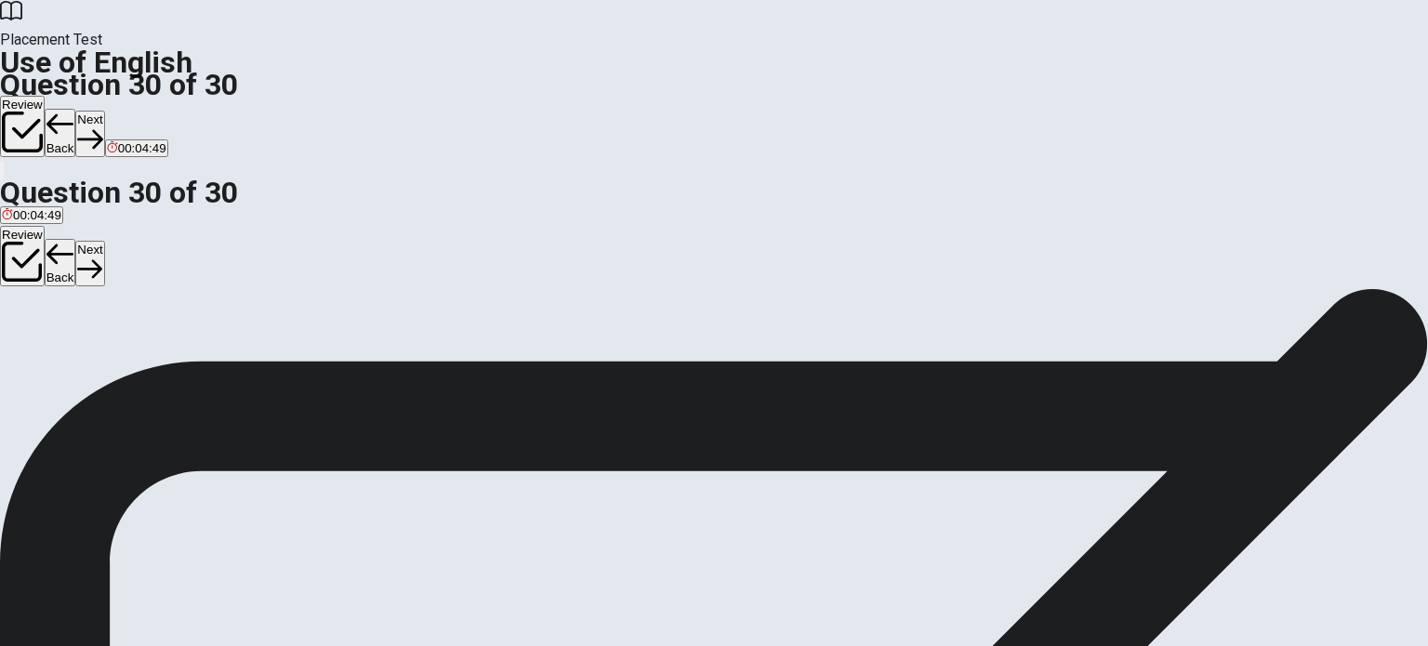
click at [77, 363] on span "reads" at bounding box center [61, 356] width 31 height 14
click at [161, 364] on button "D read" at bounding box center [146, 349] width 29 height 32
click at [104, 111] on button "Next" at bounding box center [89, 134] width 29 height 46
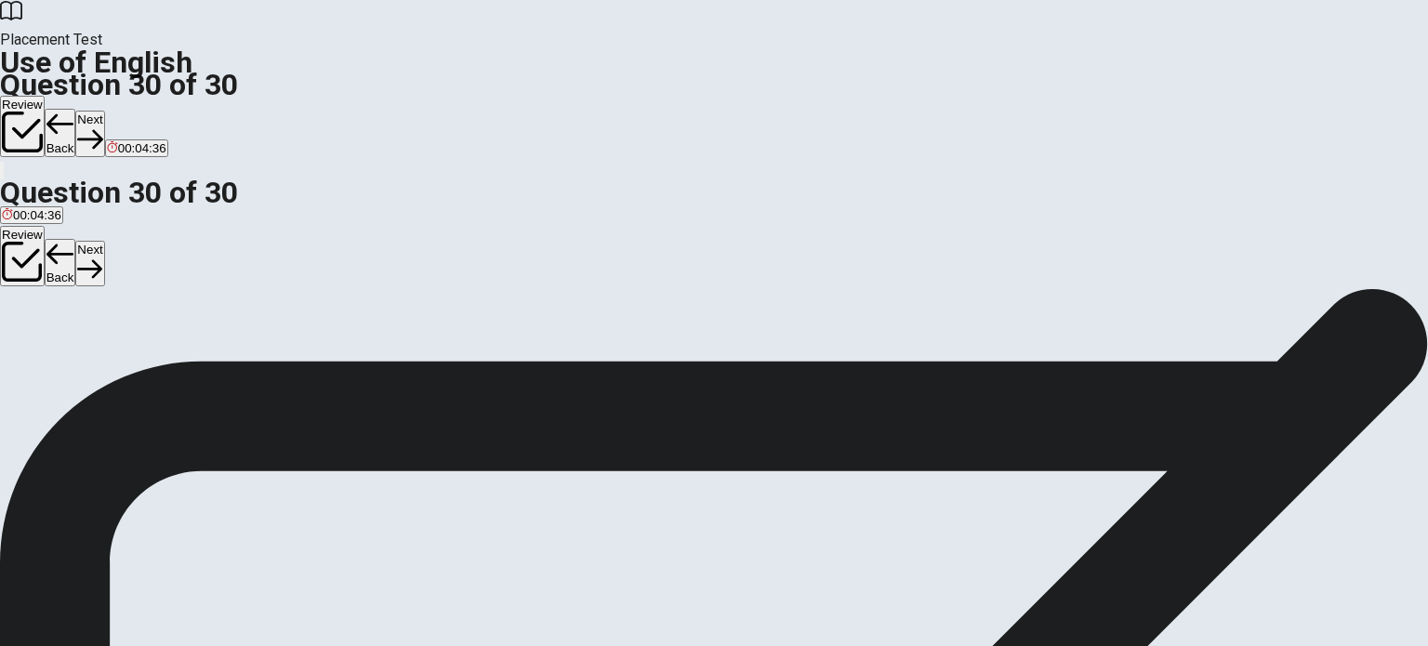
click at [45, 96] on button "Review" at bounding box center [22, 126] width 45 height 61
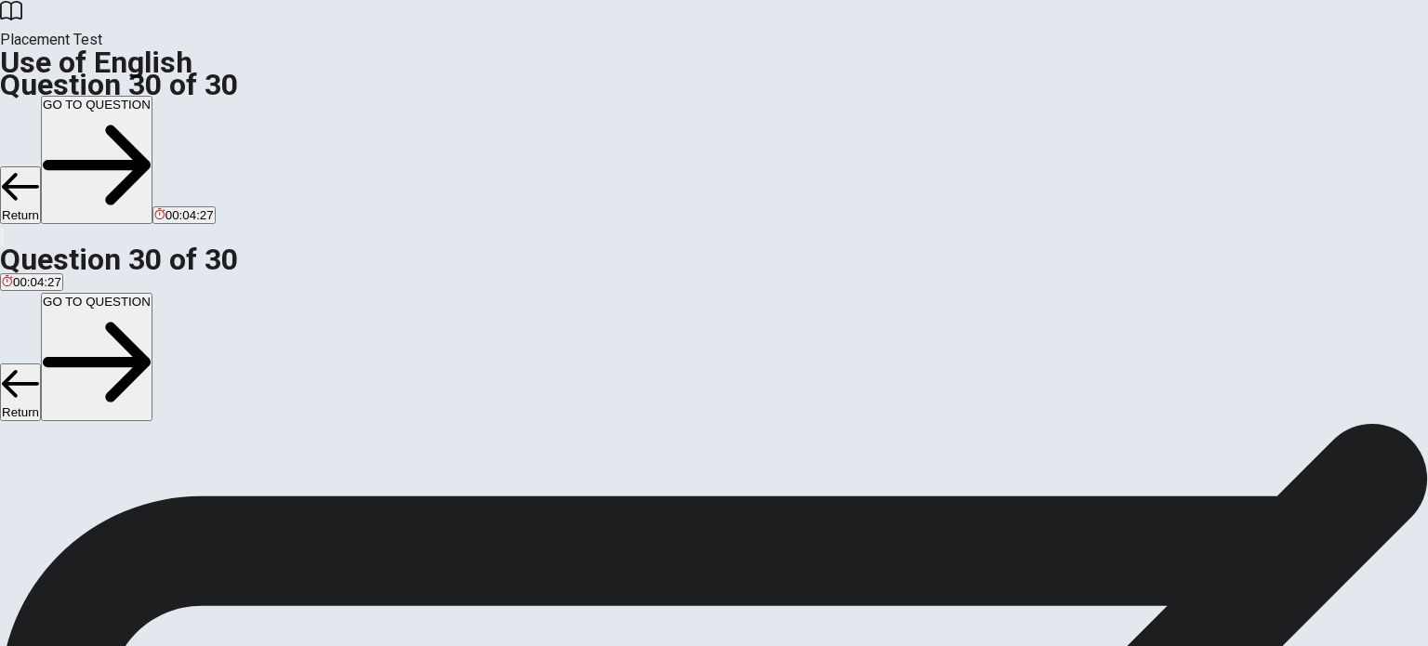
scroll to position [0, 0]
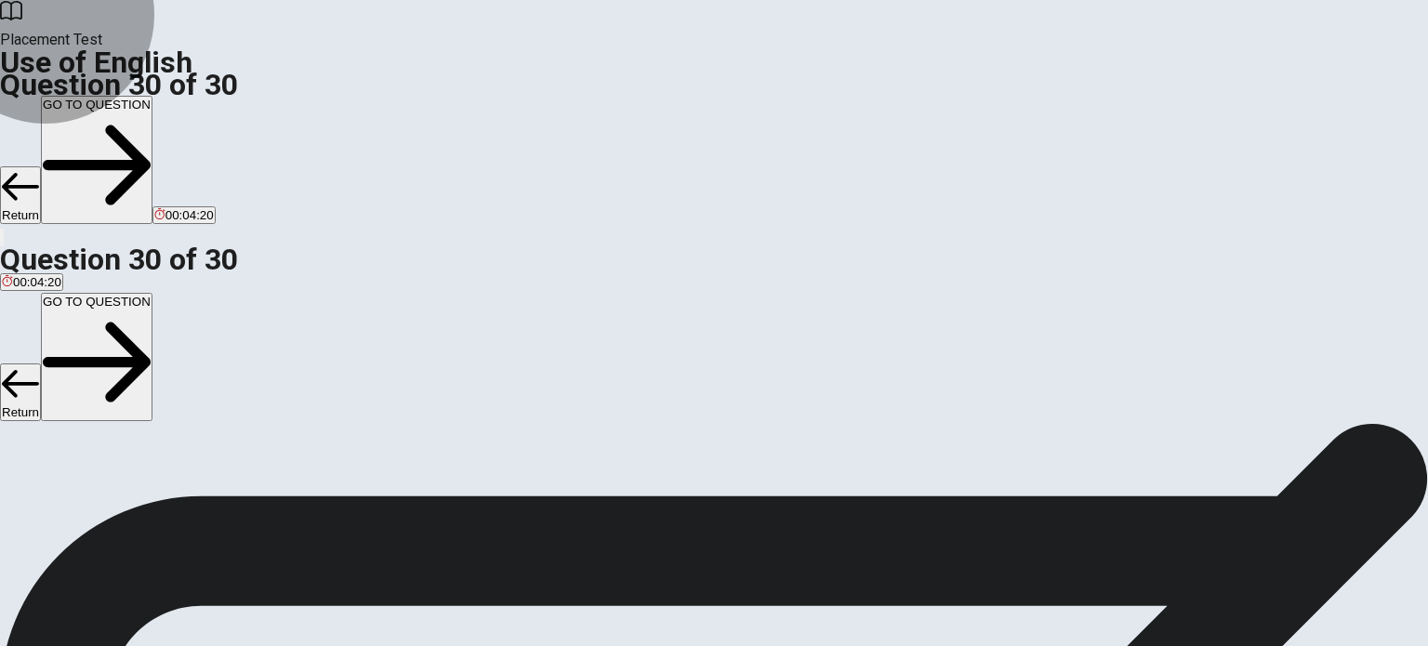
click at [152, 96] on button "GO TO QUESTION" at bounding box center [97, 160] width 112 height 128
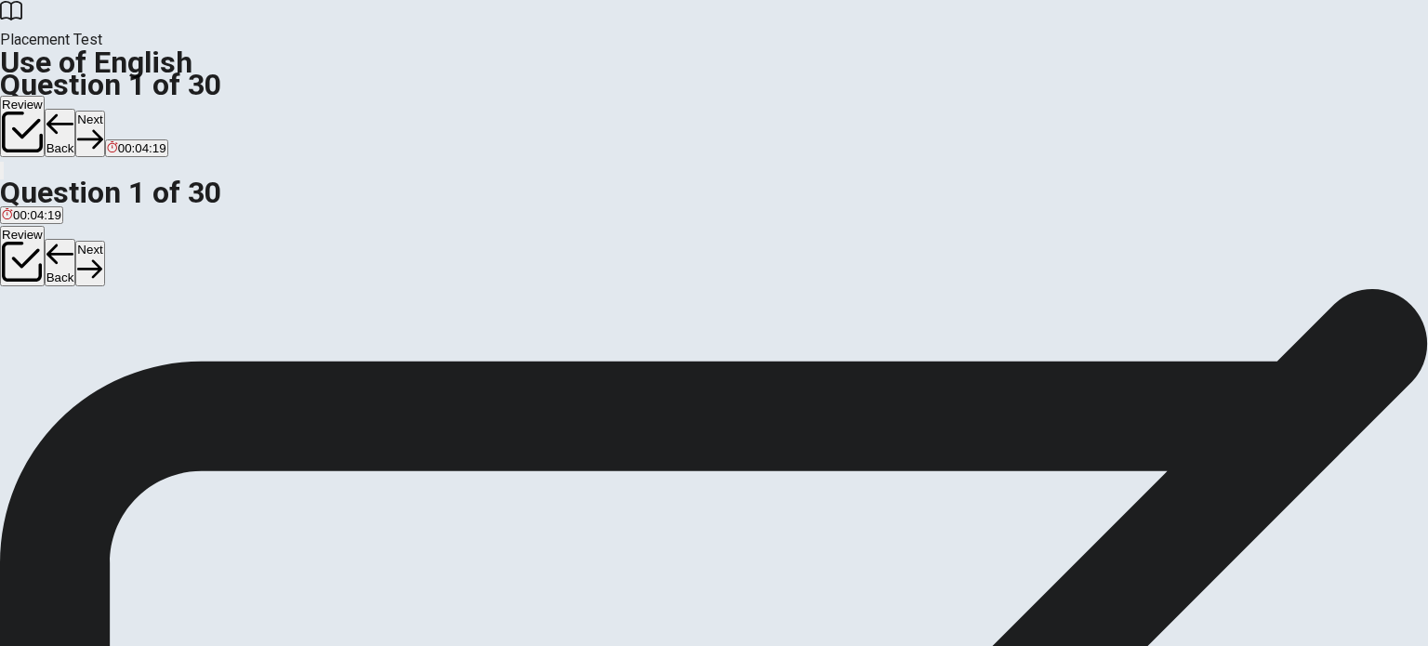
scroll to position [0, 0]
click at [104, 111] on button "Next" at bounding box center [89, 134] width 29 height 46
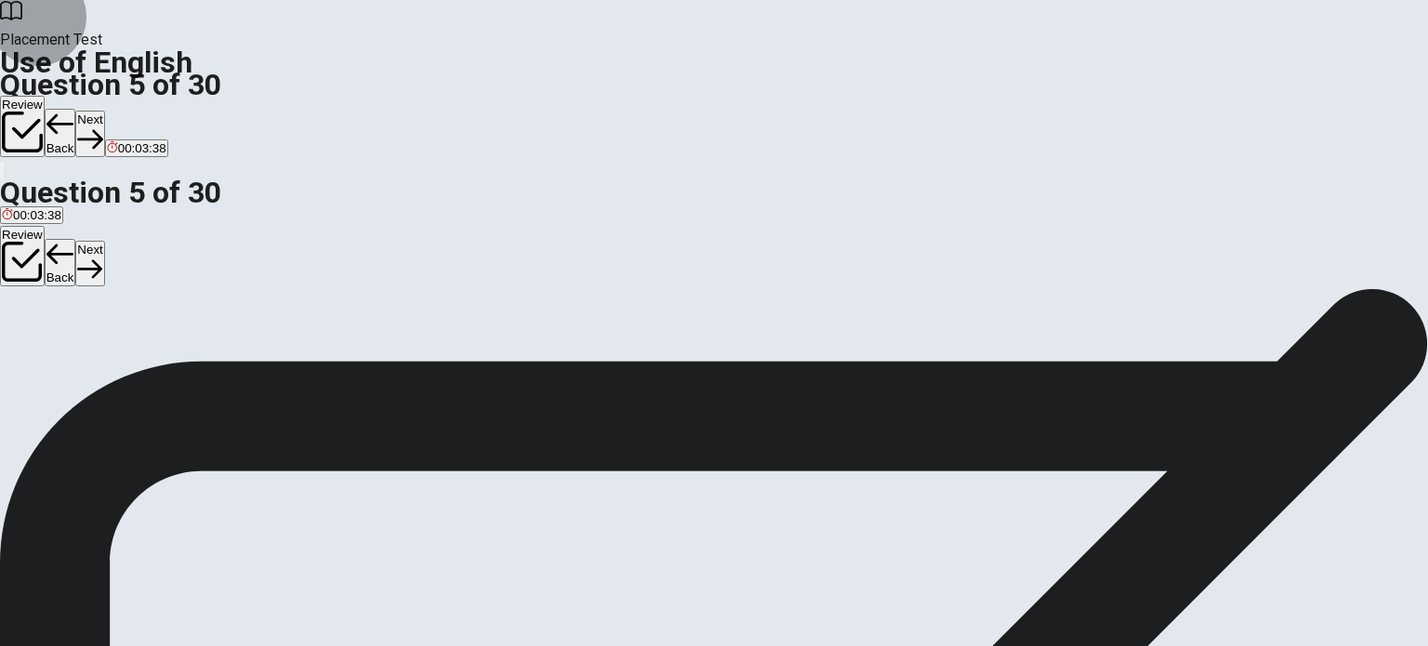
click at [104, 111] on button "Next" at bounding box center [89, 134] width 29 height 46
click at [73, 111] on button "Next" at bounding box center [59, 134] width 29 height 46
click at [104, 111] on button "Next" at bounding box center [89, 134] width 29 height 46
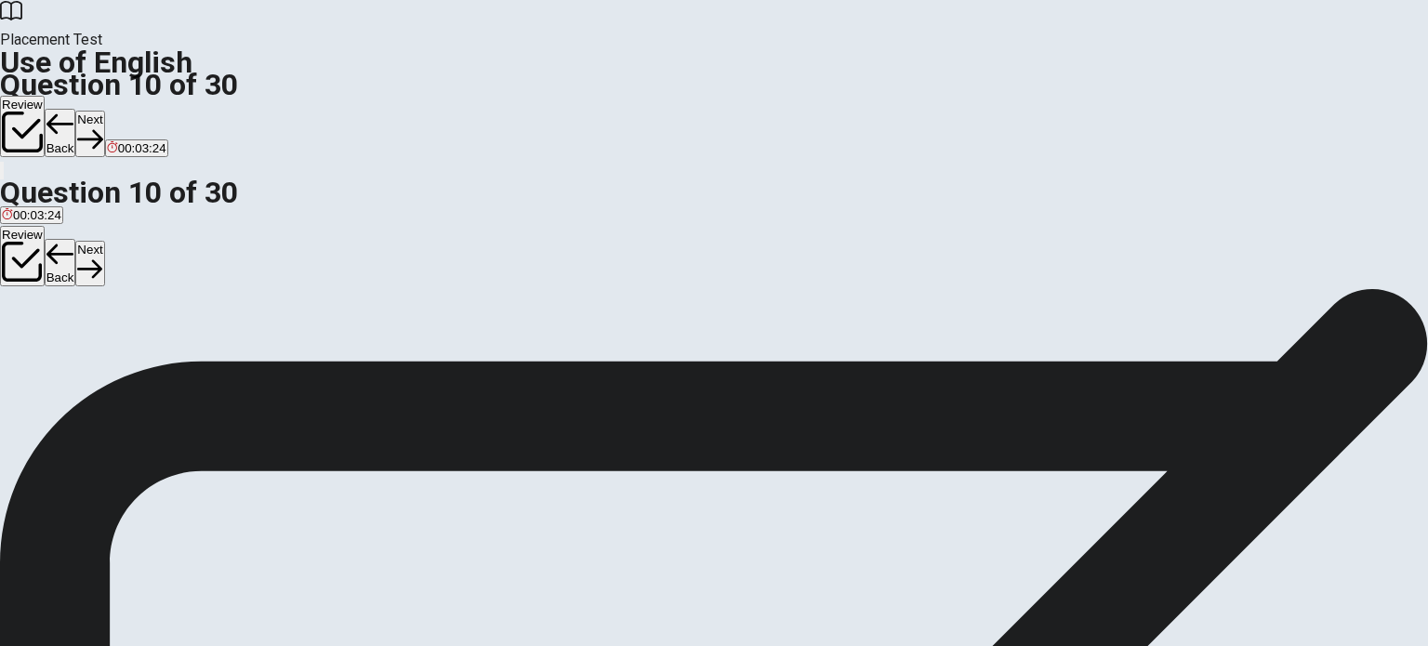
click at [104, 111] on button "Next" at bounding box center [89, 134] width 29 height 46
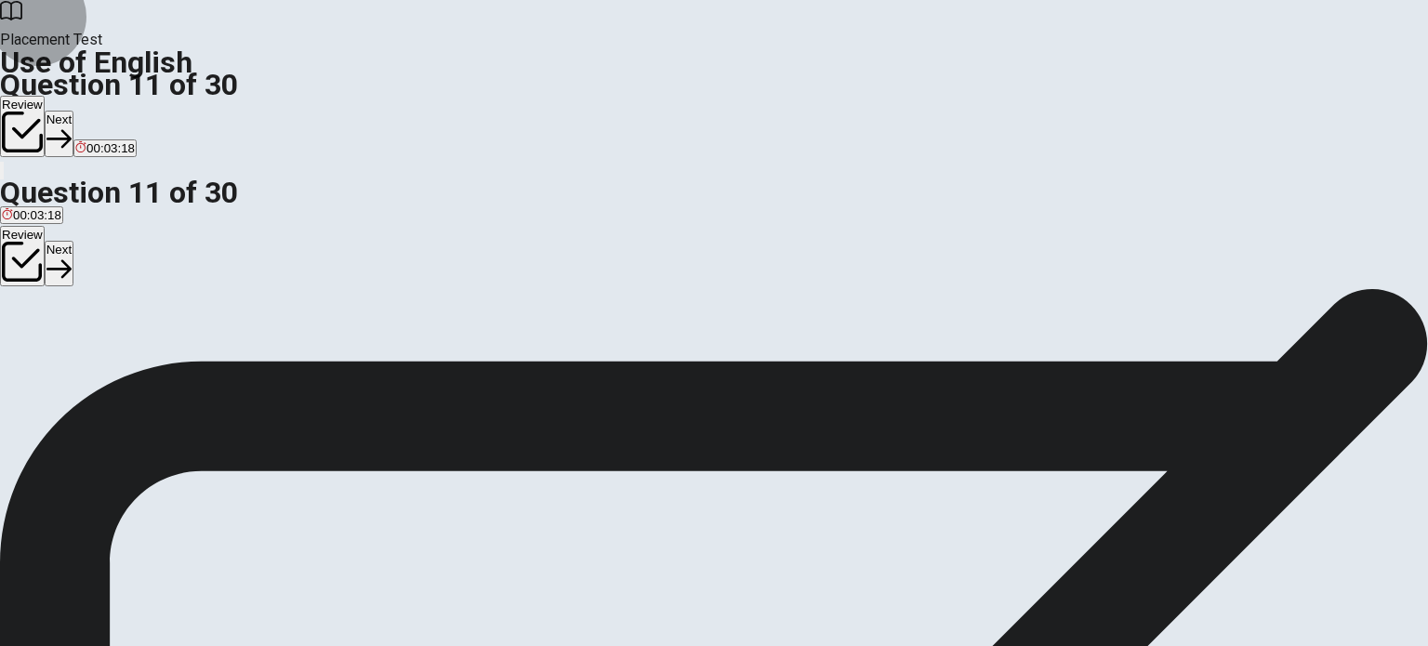
click at [73, 111] on button "Next" at bounding box center [59, 134] width 29 height 46
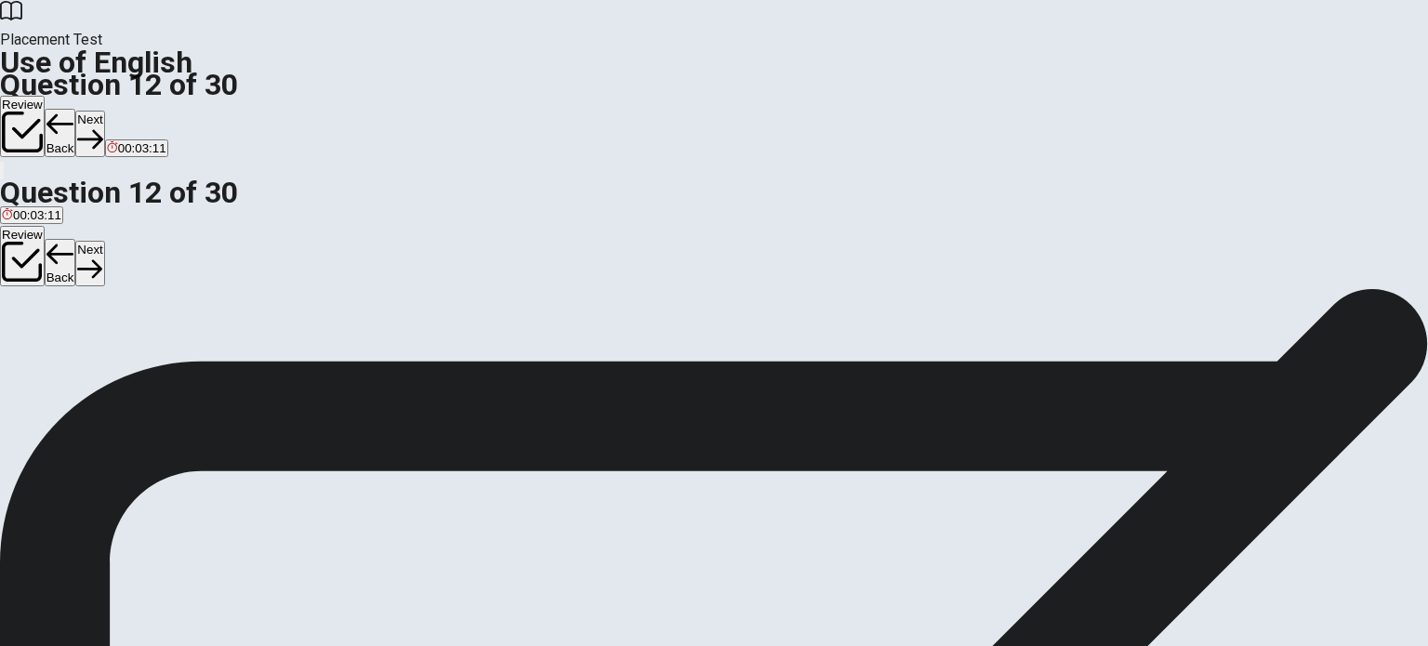
click at [104, 111] on button "Next" at bounding box center [89, 134] width 29 height 46
click at [73, 111] on button "Next" at bounding box center [59, 134] width 29 height 46
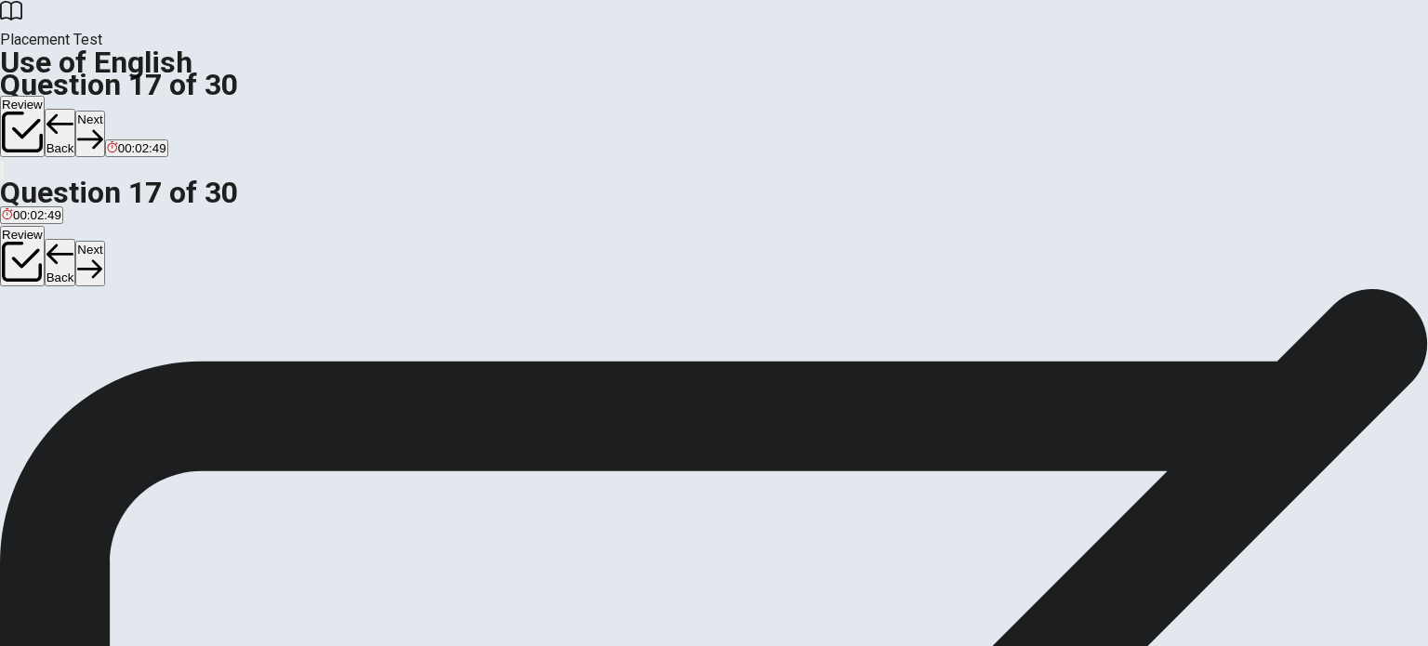
click at [104, 111] on button "Next" at bounding box center [89, 134] width 29 height 46
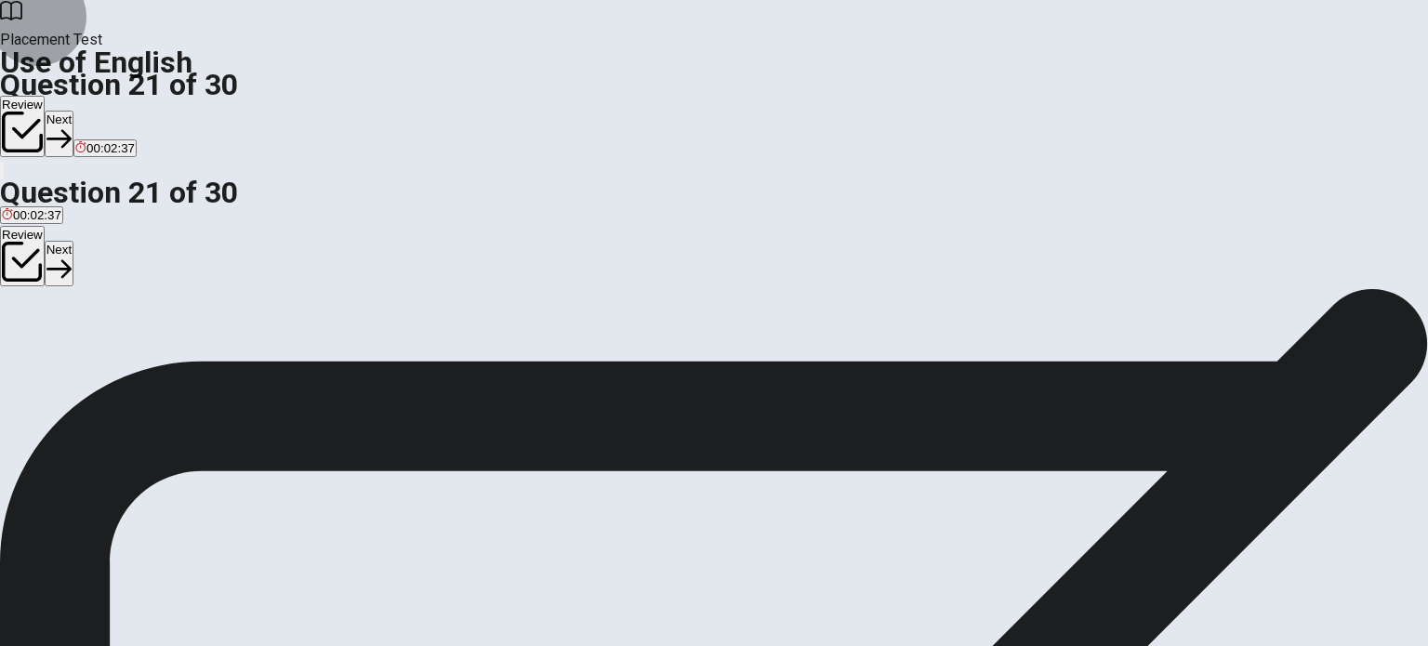
click at [73, 111] on button "Next" at bounding box center [59, 134] width 29 height 46
click at [104, 111] on button "Next" at bounding box center [89, 134] width 29 height 46
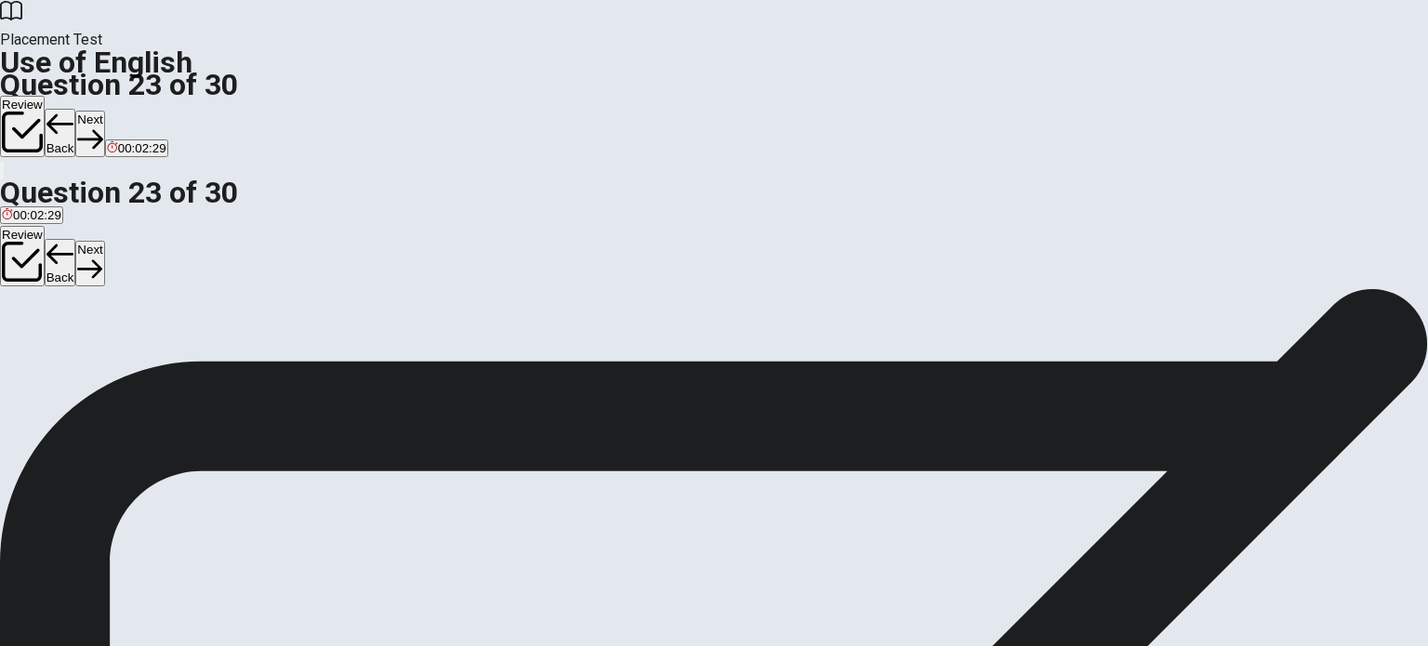
click at [104, 111] on button "Next" at bounding box center [89, 134] width 29 height 46
click at [73, 111] on button "Next" at bounding box center [59, 134] width 29 height 46
click at [104, 111] on button "Next" at bounding box center [89, 134] width 29 height 46
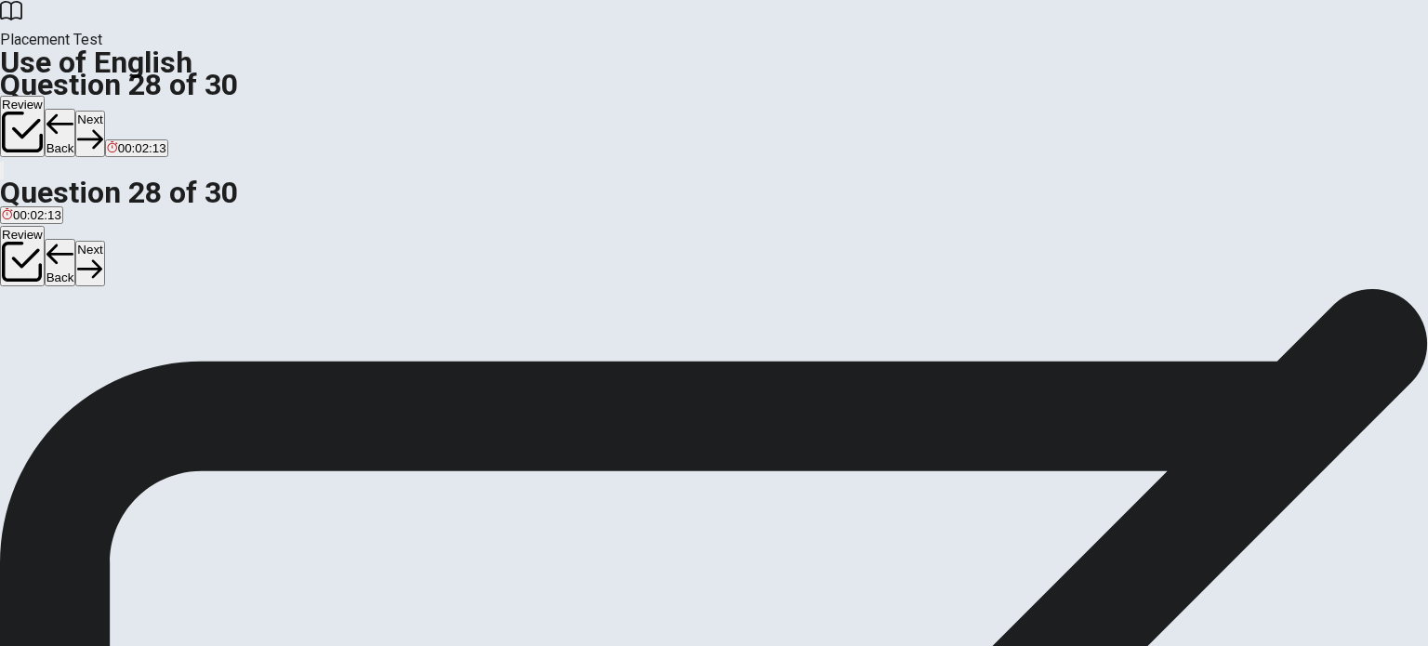
click at [104, 111] on button "Next" at bounding box center [89, 134] width 29 height 46
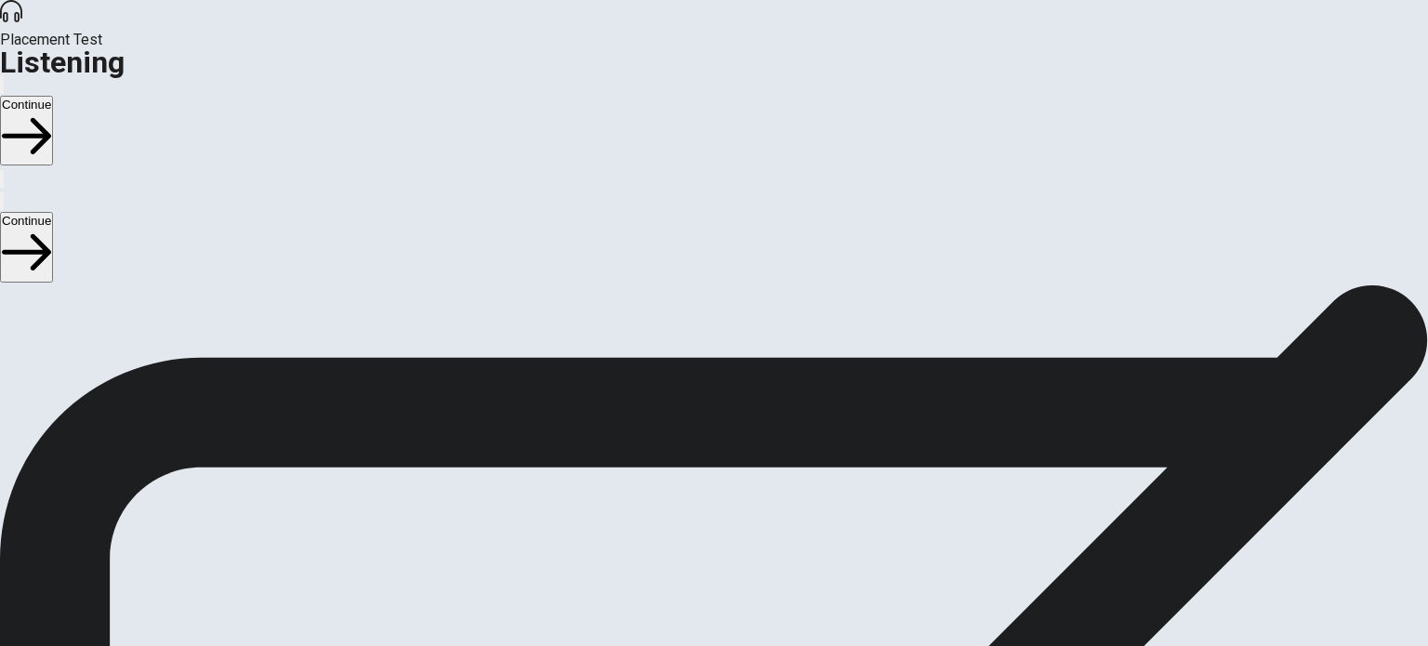
click at [53, 96] on button "Continue" at bounding box center [26, 131] width 53 height 70
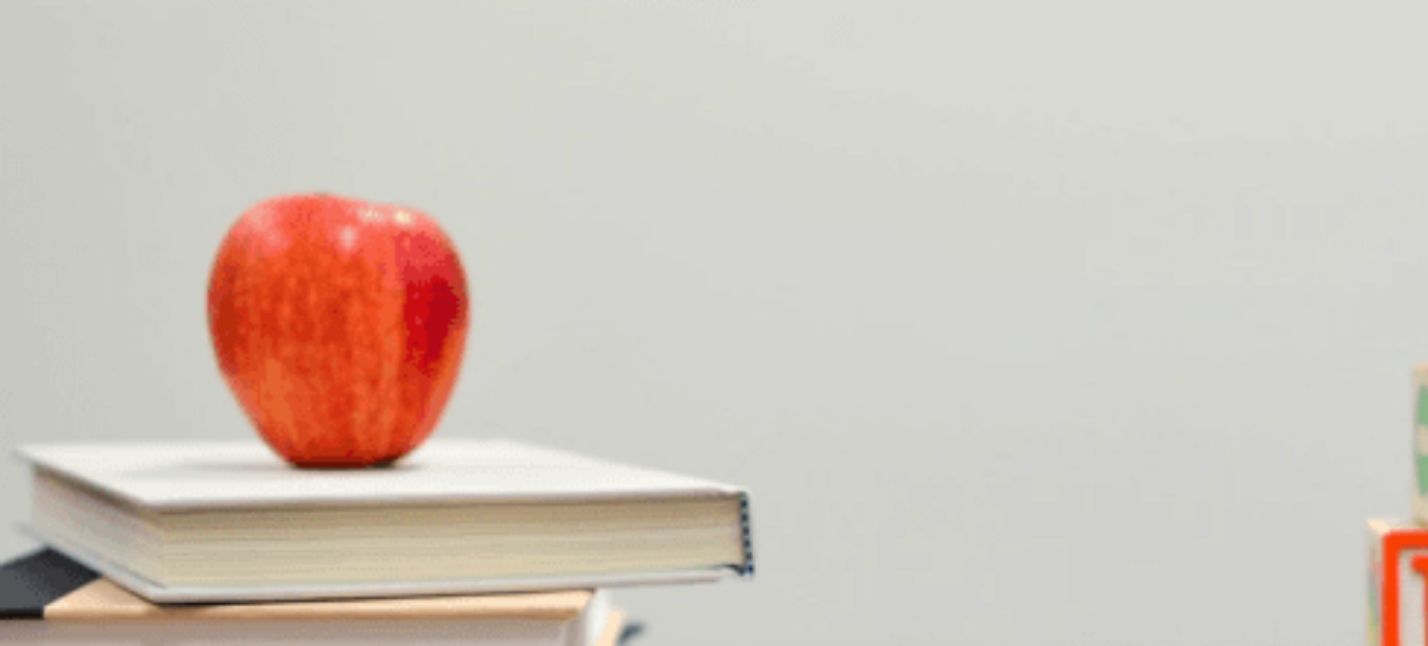
scroll to position [465, 0]
click at [489, 445] on span "They are convenient" at bounding box center [433, 452] width 113 height 14
click at [300, 523] on span "Not having enough time" at bounding box center [234, 530] width 131 height 14
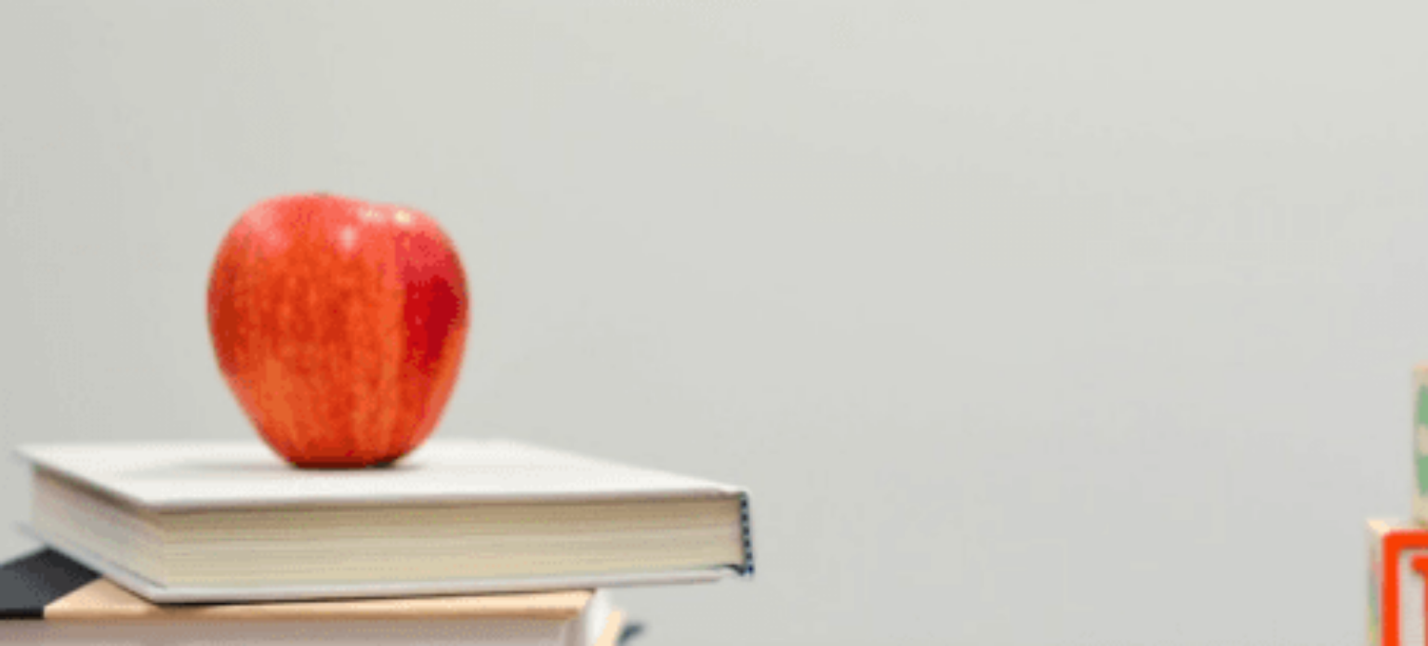
click at [229, 602] on span "Five to six hours" at bounding box center [184, 609] width 90 height 14
click at [322, 587] on span "Data analysis" at bounding box center [284, 594] width 74 height 14
click at [65, 274] on span "Next month" at bounding box center [33, 281] width 63 height 14
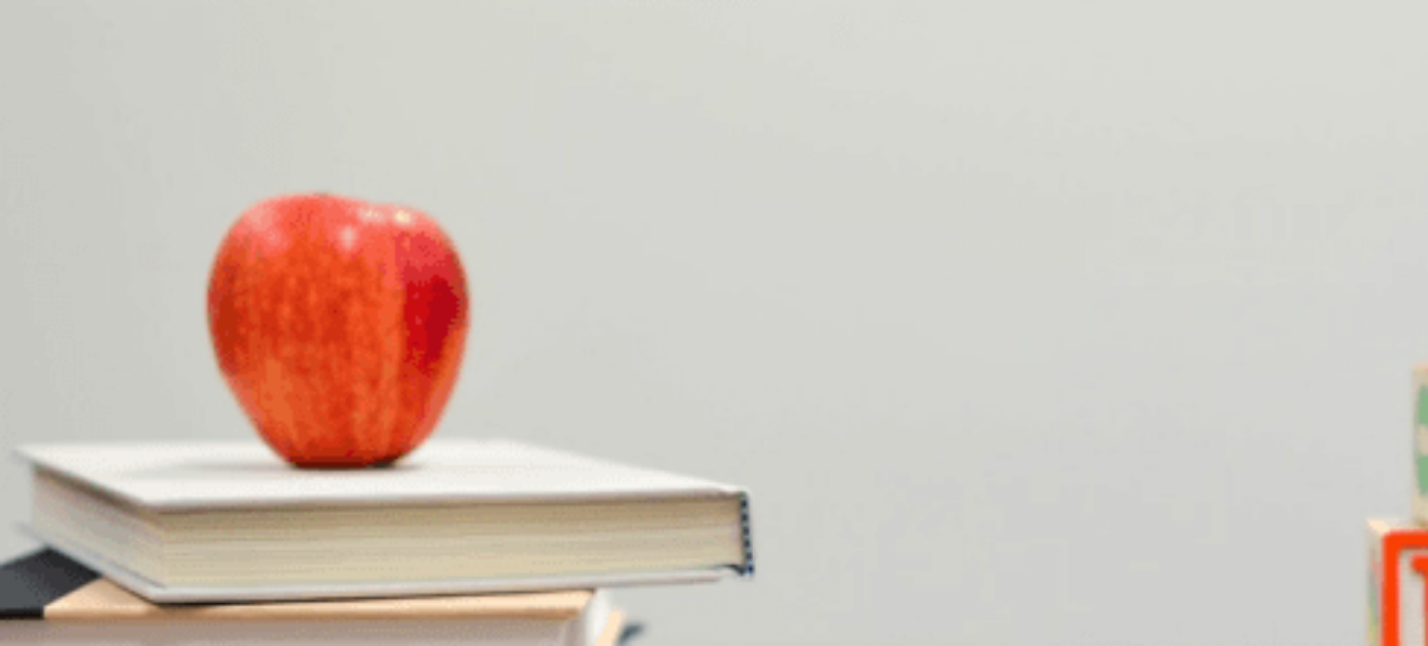
click at [53, 96] on button "Continue" at bounding box center [26, 131] width 53 height 70
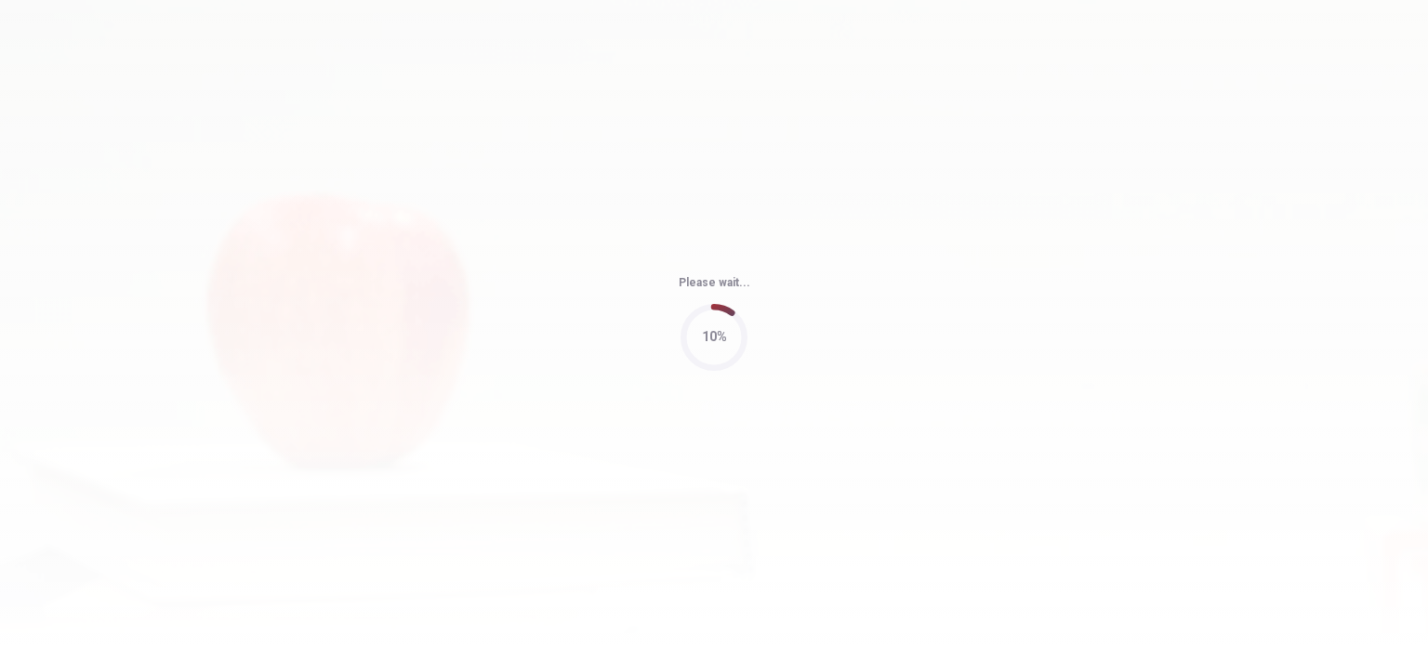
type input "80"
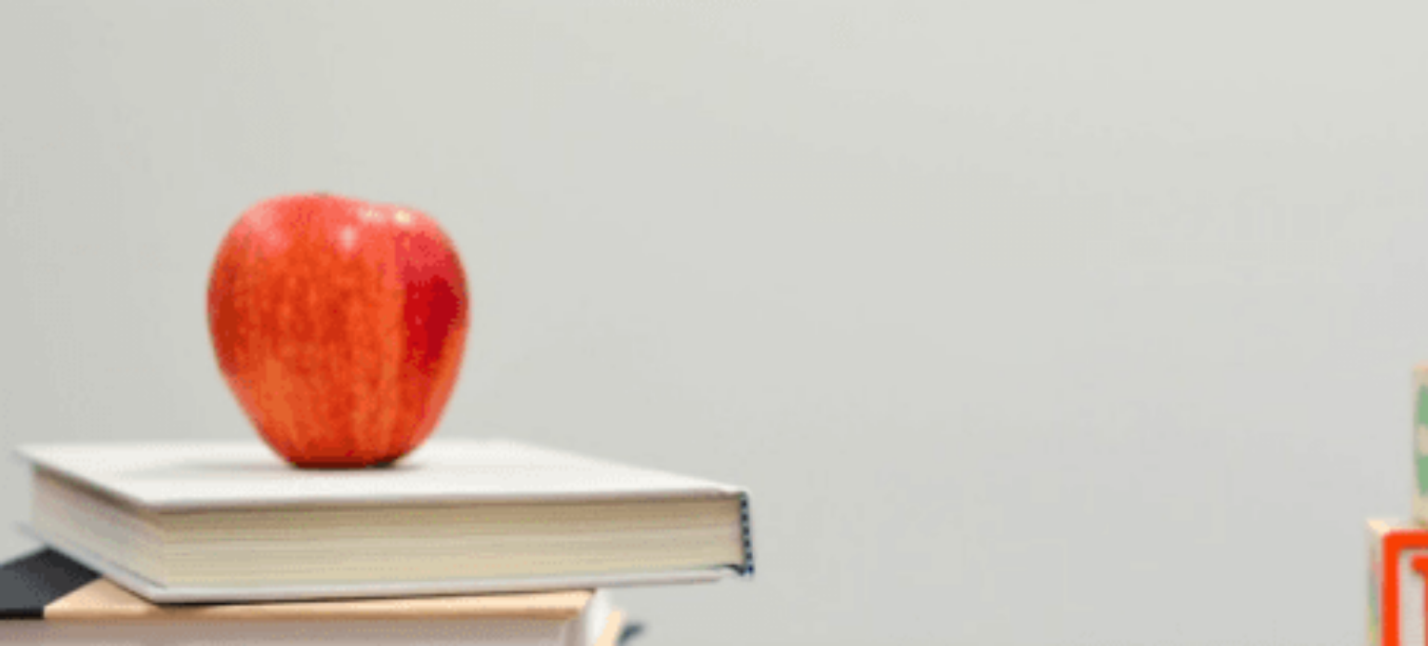
scroll to position [930, 0]
click at [313, 523] on span "Reducing the overall lost" at bounding box center [246, 530] width 136 height 14
click at [229, 602] on span "The sound system" at bounding box center [177, 609] width 101 height 14
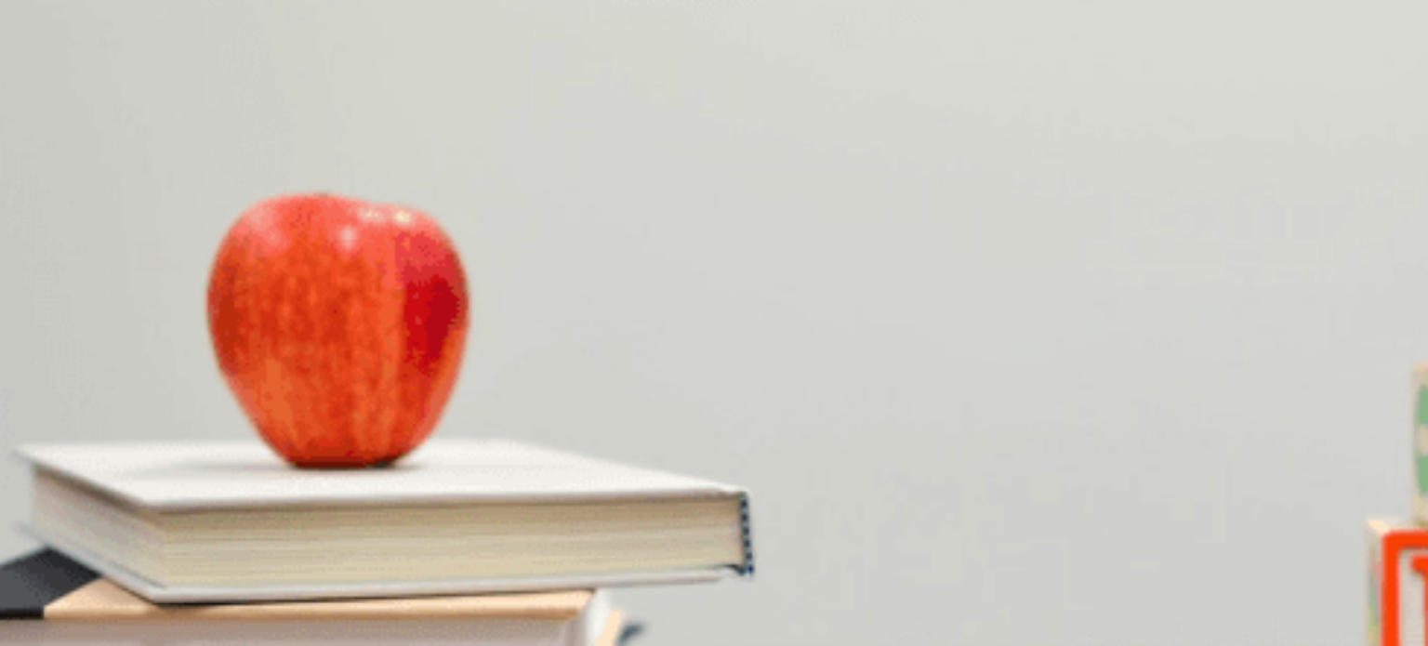
click at [467, 494] on span "Problems with the venue" at bounding box center [399, 501] width 136 height 14
click at [378, 445] on span "Review the sound system" at bounding box center [306, 452] width 141 height 14
click at [641, 571] on button "D The caterer’s lack of resources" at bounding box center [554, 587] width 173 height 32
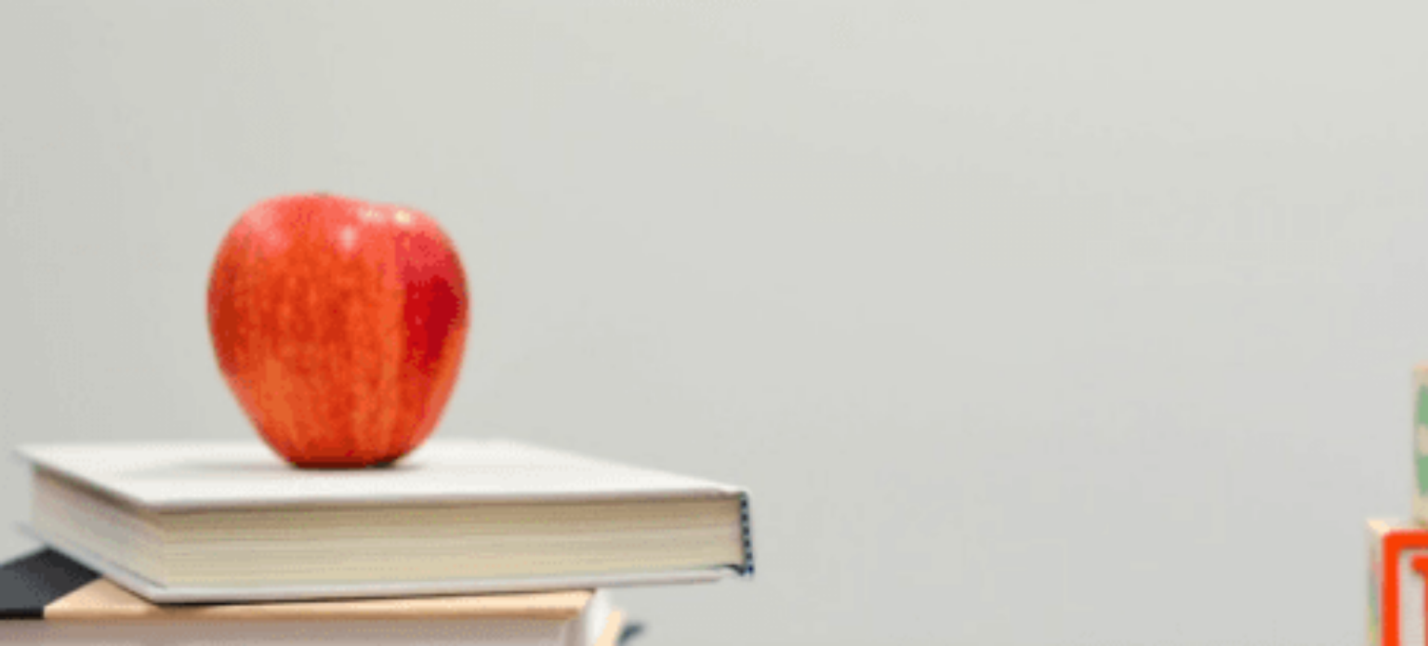
scroll to position [331, 0]
click at [114, 337] on button "A Contact the sponsor" at bounding box center [57, 353] width 114 height 32
click at [232, 366] on span "Confirm the guest list" at bounding box center [174, 359] width 116 height 14
click at [439, 381] on span "Coordinating with the venue" at bounding box center [361, 374] width 153 height 14
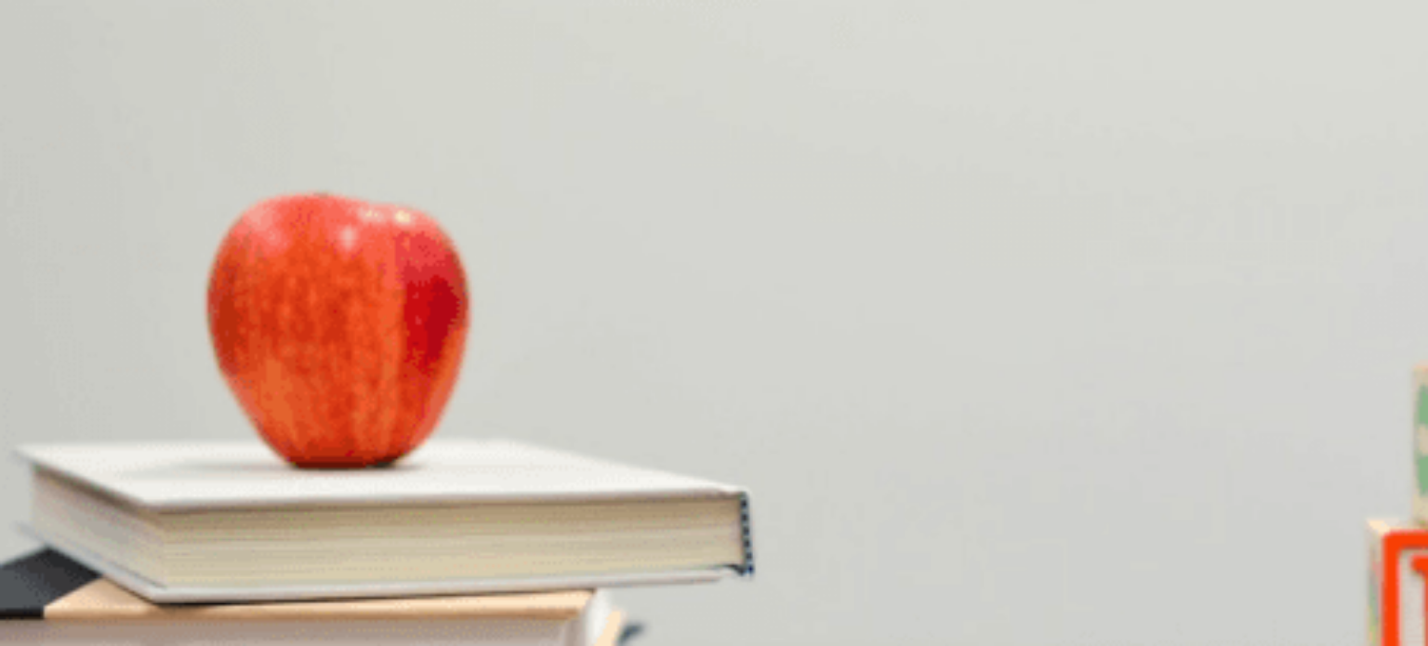
click at [53, 96] on button "Continue" at bounding box center [26, 131] width 53 height 70
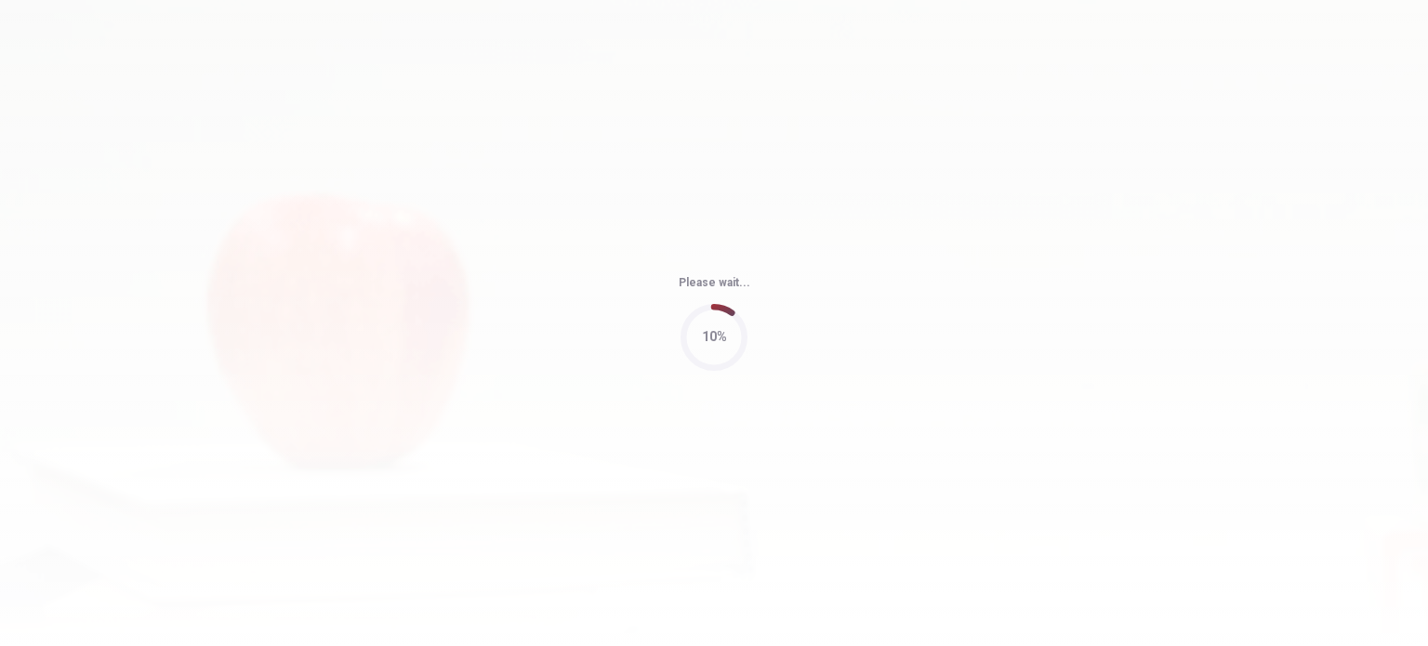
type input "90"
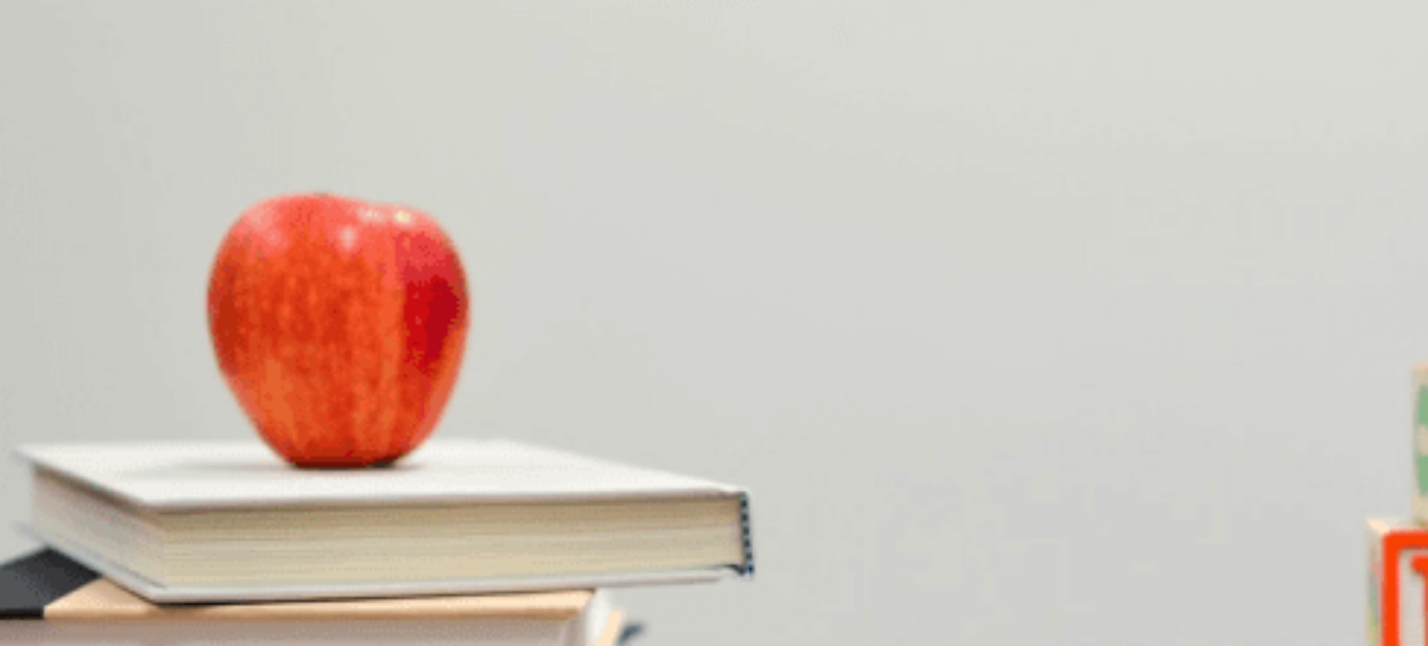
scroll to position [186, 0]
click at [59, 494] on span "The slides" at bounding box center [30, 501] width 57 height 14
click at [280, 431] on span "Be concise and admit if you don’t know the answer" at bounding box center [141, 438] width 278 height 14
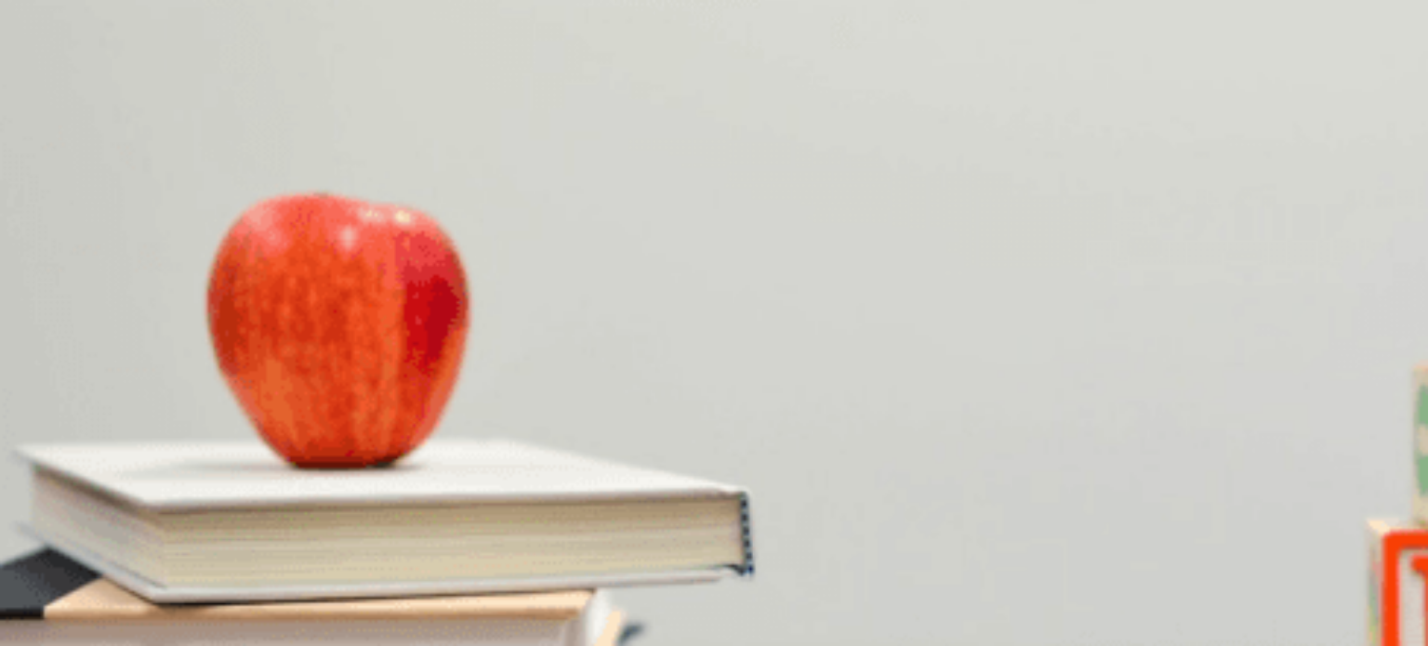
click at [441, 367] on span "Focus on key points and speak naturally" at bounding box center [329, 374] width 221 height 14
click at [500, 459] on span "Handling the Q&A session" at bounding box center [428, 452] width 144 height 14
click at [240, 602] on span "Rehearse his presentation" at bounding box center [167, 609] width 145 height 14
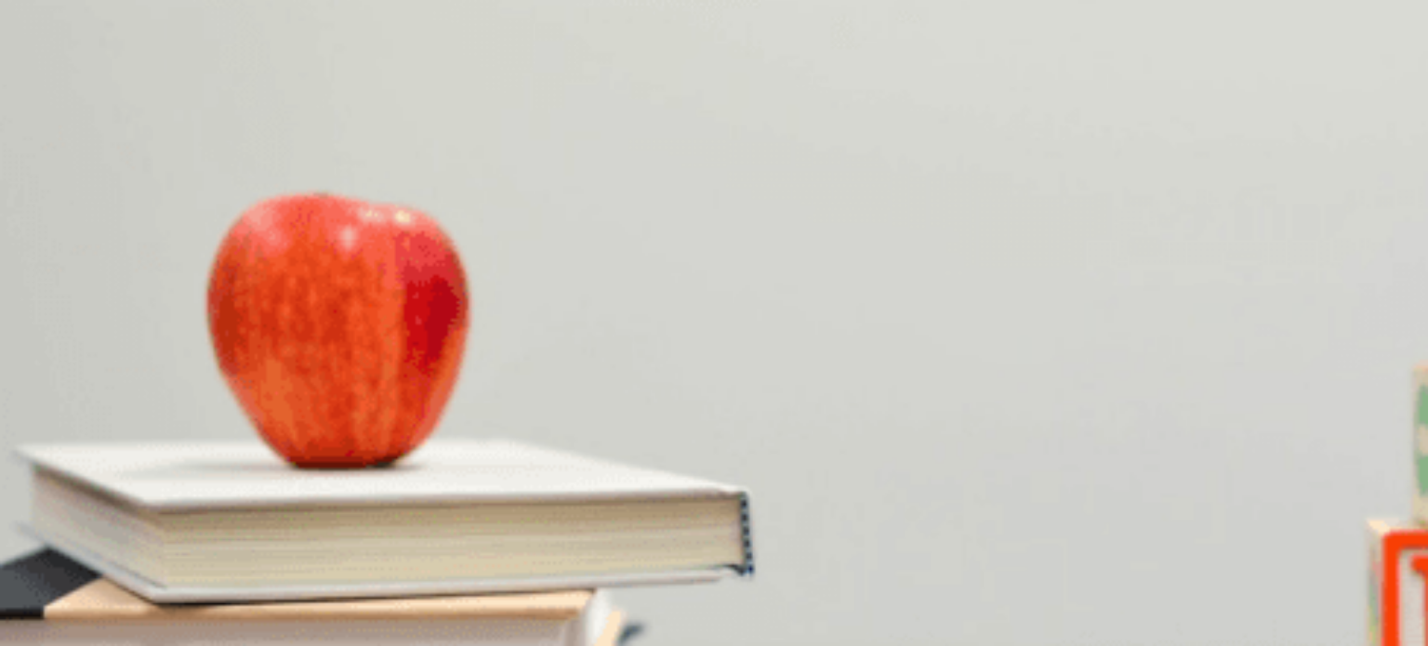
scroll to position [0, 0]
click at [53, 96] on button "Continue" at bounding box center [26, 131] width 53 height 70
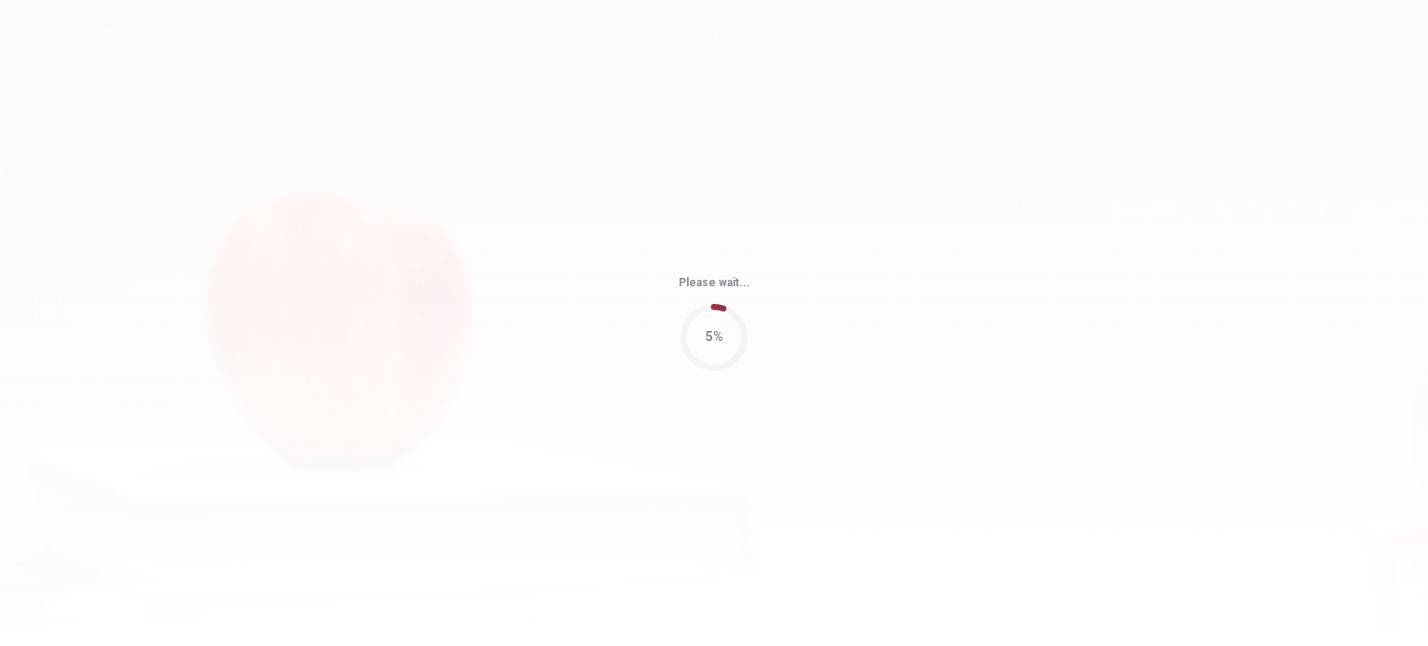
type input "61"
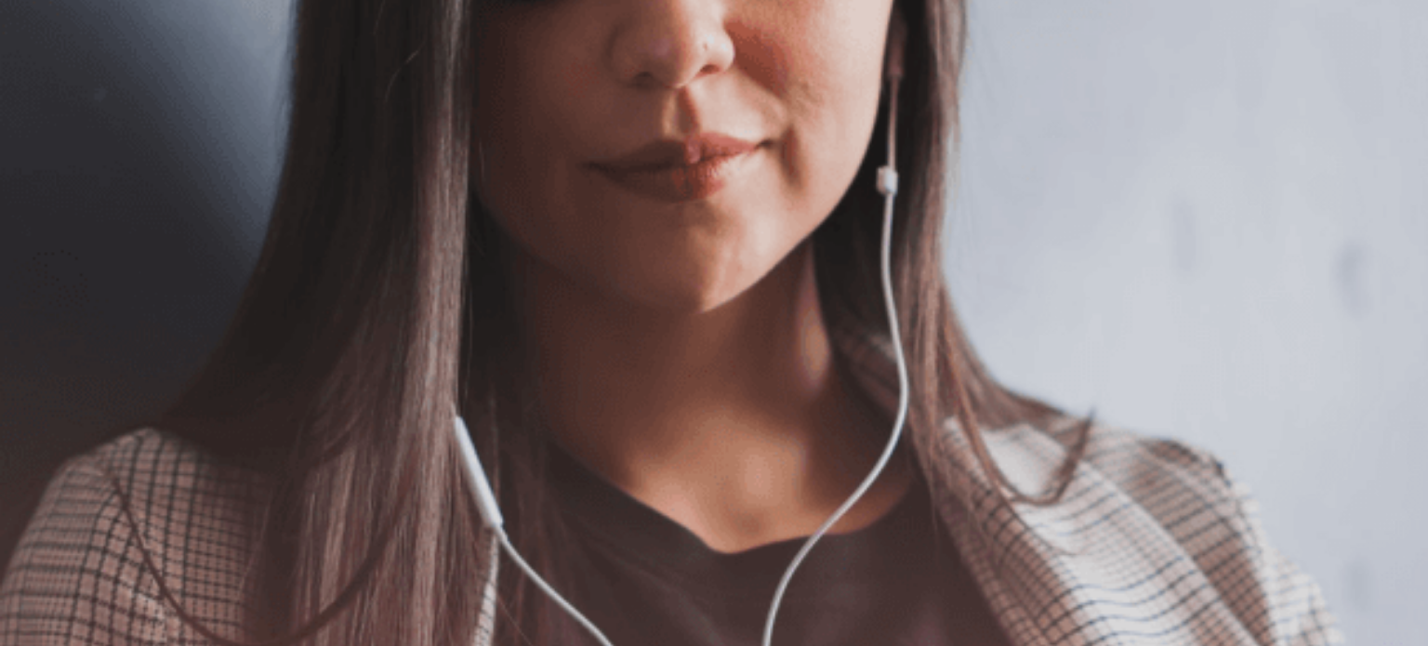
drag, startPoint x: 1120, startPoint y: 31, endPoint x: 1107, endPoint y: 43, distance: 17.1
click at [53, 96] on button "Continue" at bounding box center [26, 131] width 53 height 70
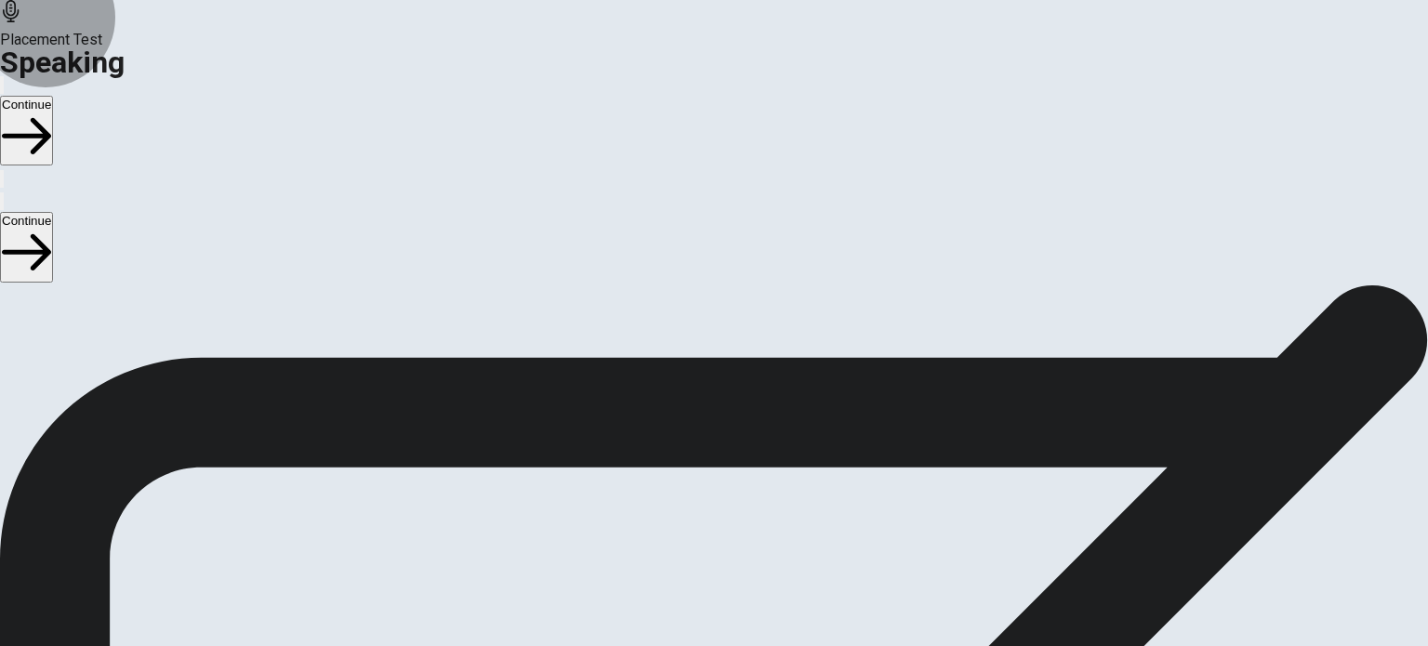
click at [53, 96] on button "Continue" at bounding box center [26, 131] width 53 height 70
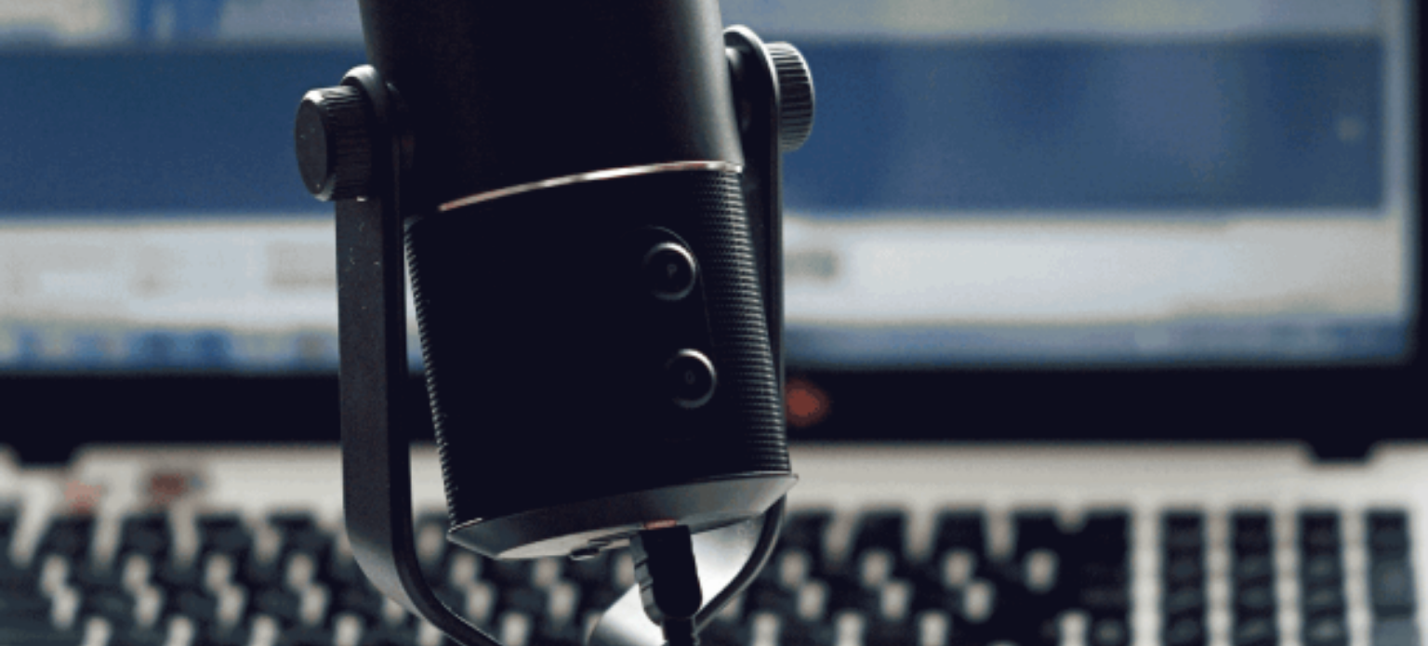
scroll to position [93, 0]
click at [53, 96] on button "Continue" at bounding box center [26, 131] width 53 height 70
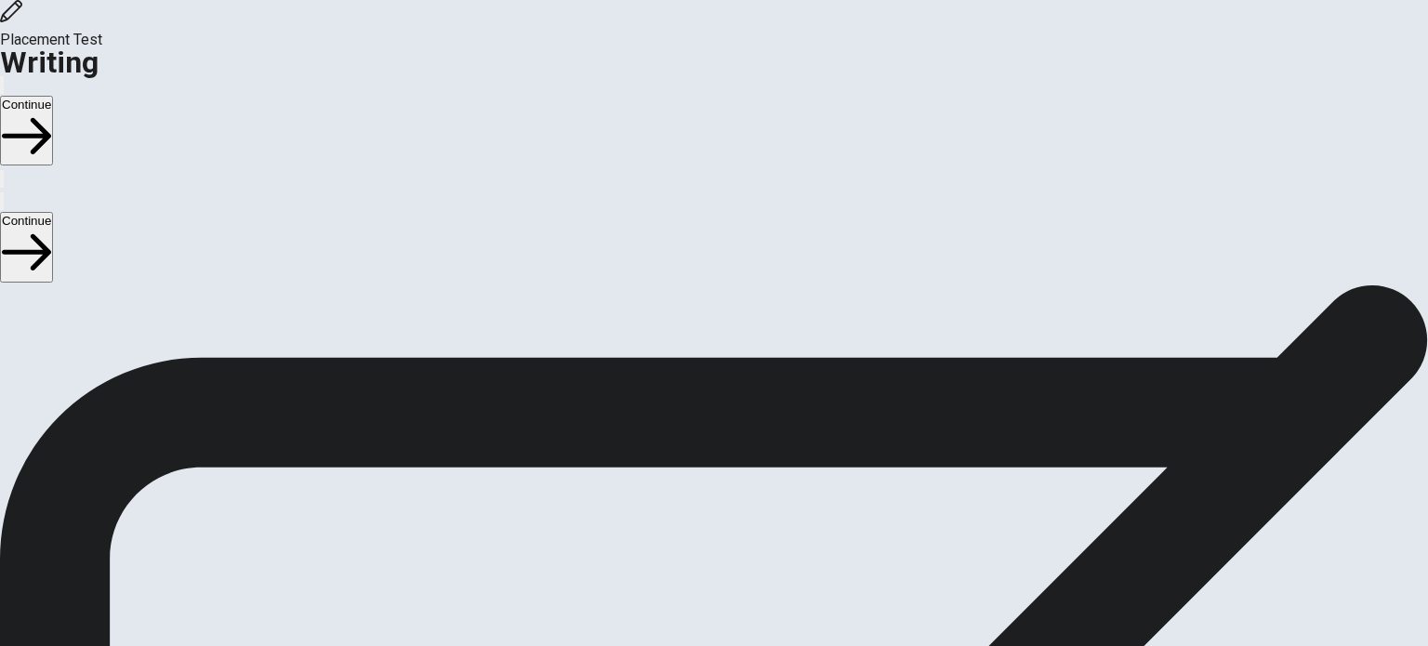
scroll to position [104, 0]
click at [53, 96] on button "Continue" at bounding box center [26, 131] width 53 height 70
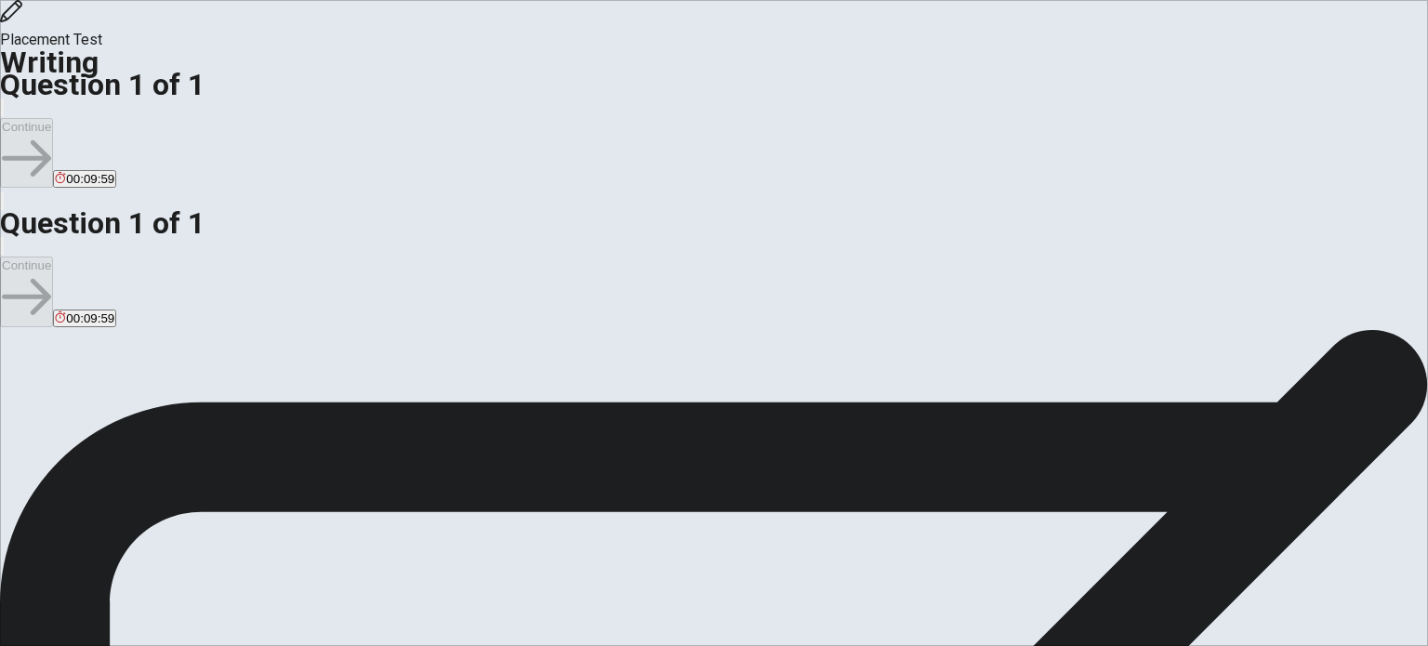
scroll to position [0, 0]
type textarea "o"
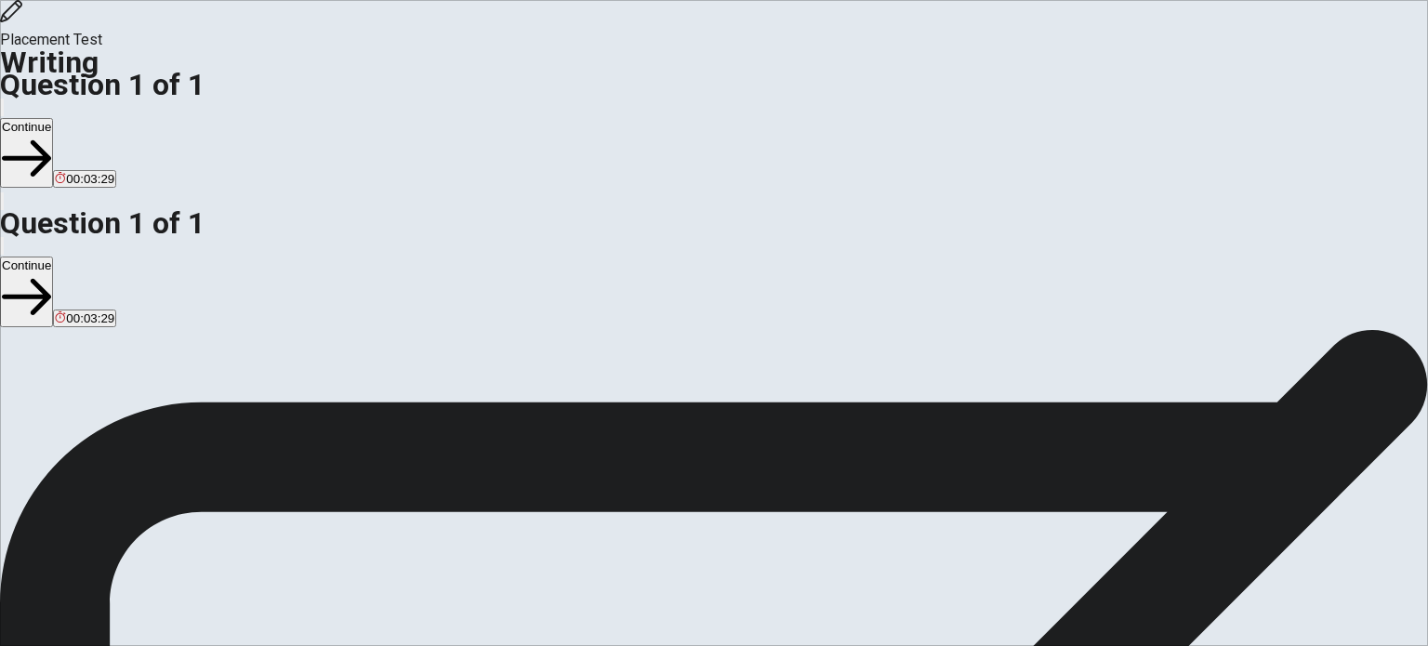
type textarea "Last year, I helped an [DEMOGRAPHIC_DATA] at my work, She was starting to work …"
click at [53, 118] on button "Continue" at bounding box center [26, 153] width 53 height 70
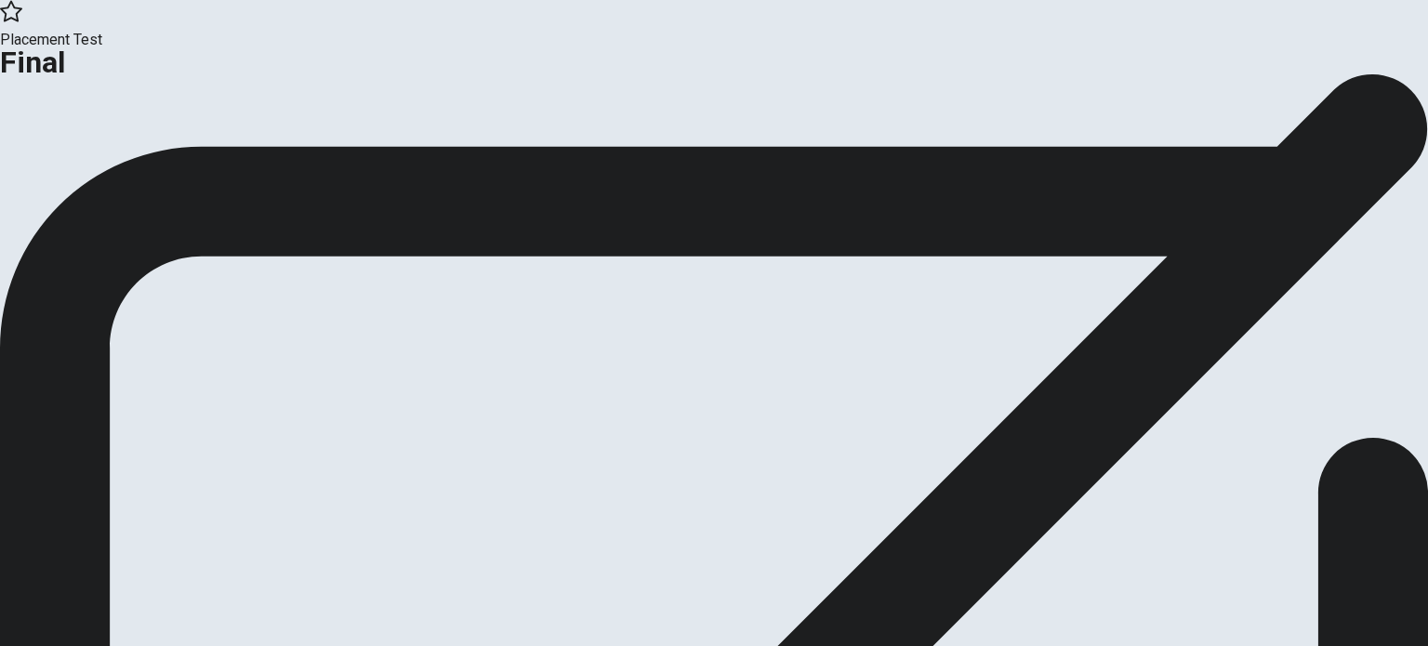
click at [75, 166] on button "Continue" at bounding box center [37, 152] width 75 height 25
